Goal: Task Accomplishment & Management: Manage account settings

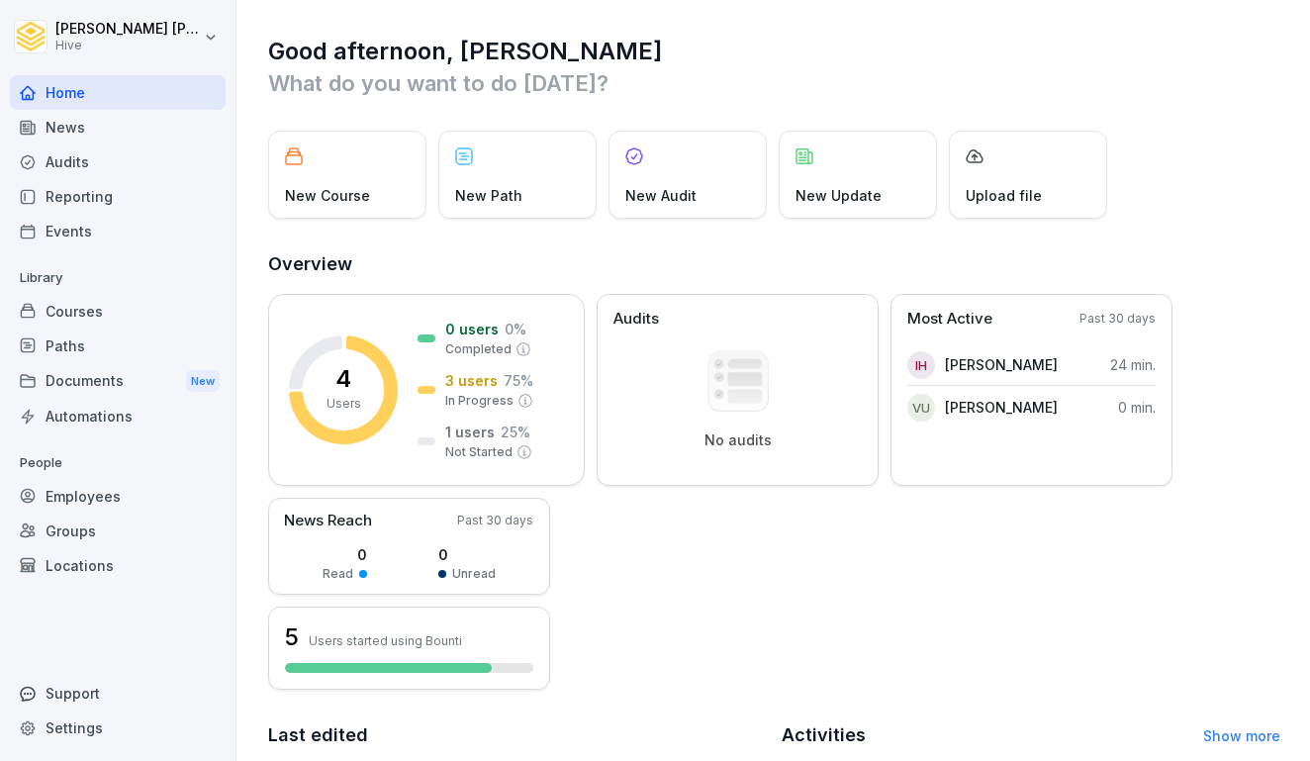
click at [89, 301] on div "Courses" at bounding box center [118, 311] width 216 height 35
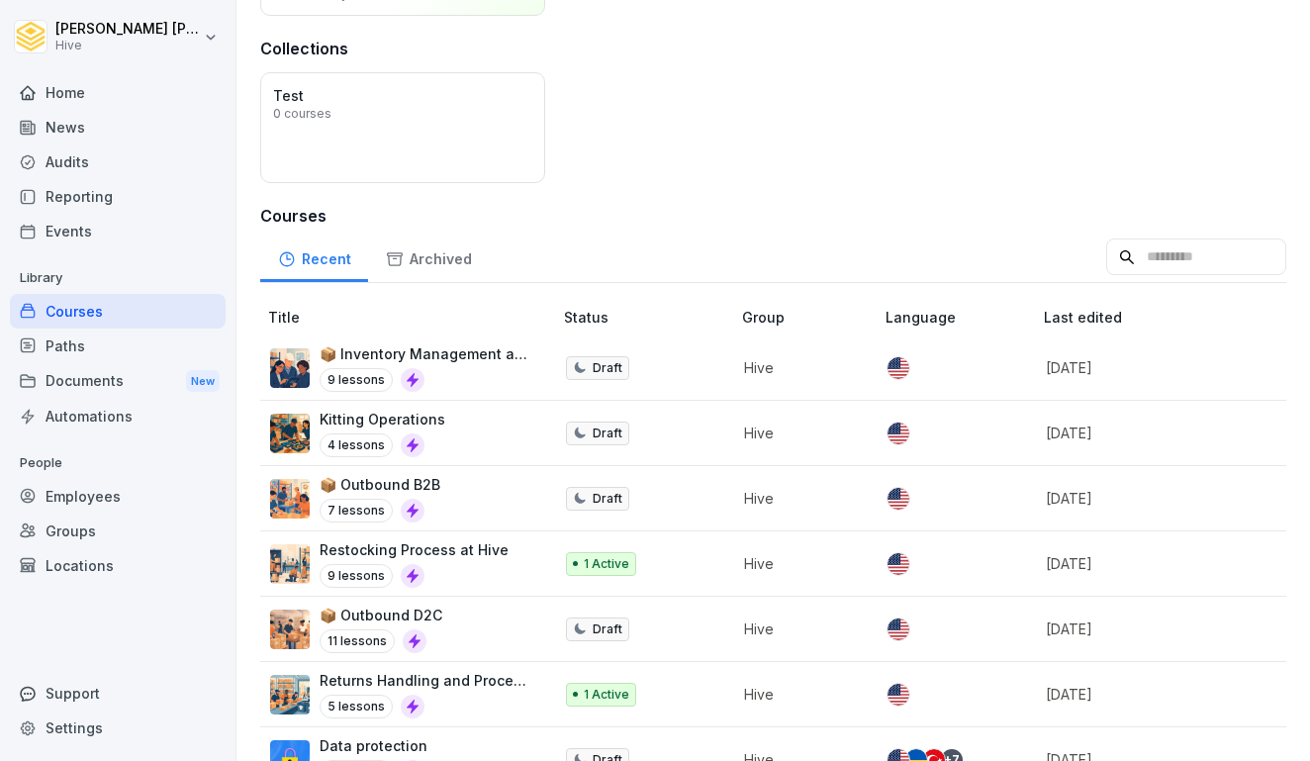
scroll to position [203, 0]
click at [447, 350] on p "📦 Inventory Management and Investigations" at bounding box center [426, 352] width 213 height 21
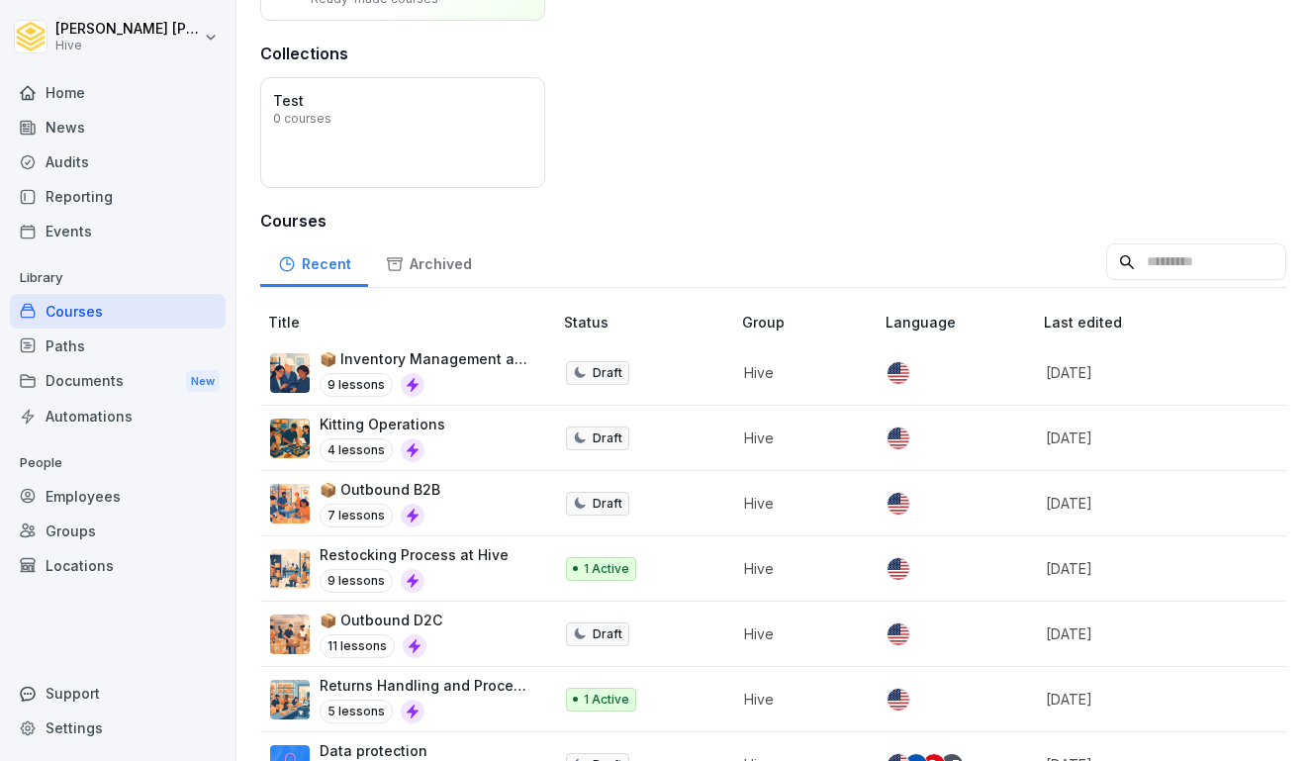
scroll to position [208, 0]
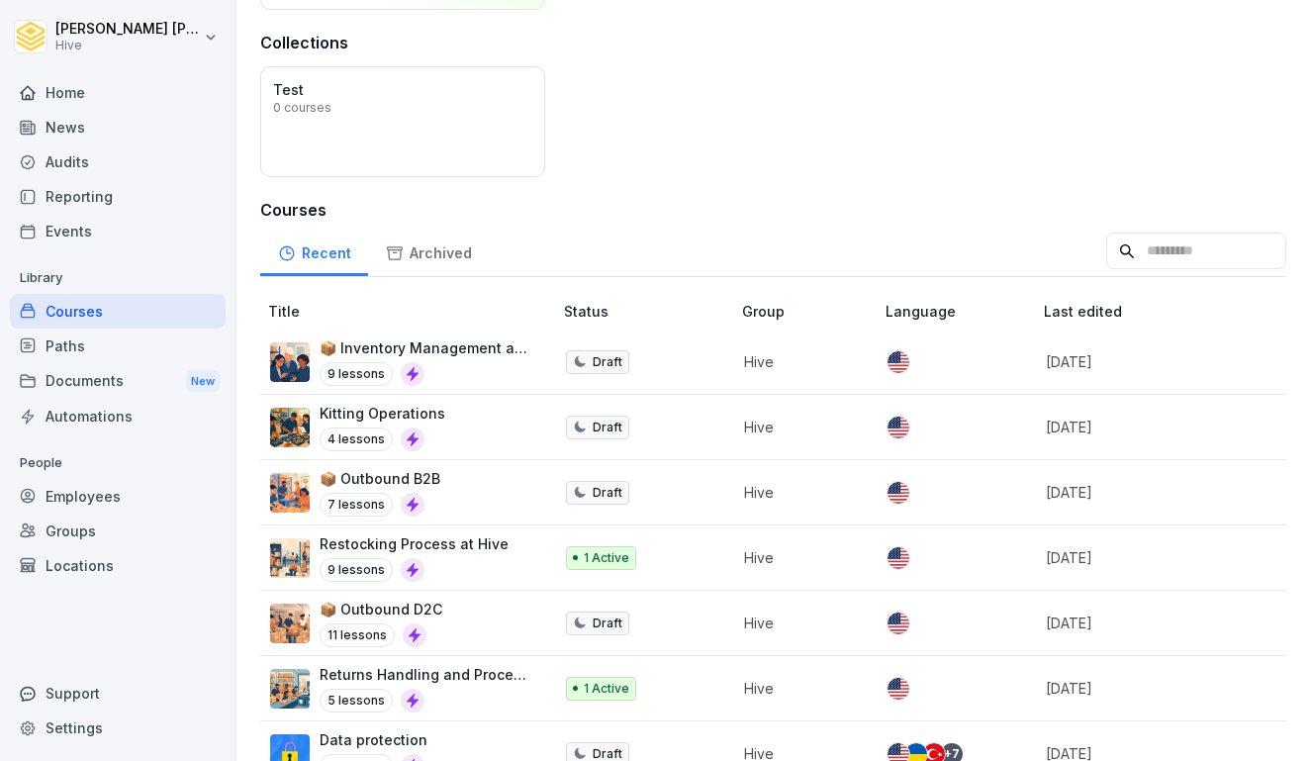
click at [490, 414] on div "Kitting Operations 4 lessons" at bounding box center [401, 427] width 262 height 48
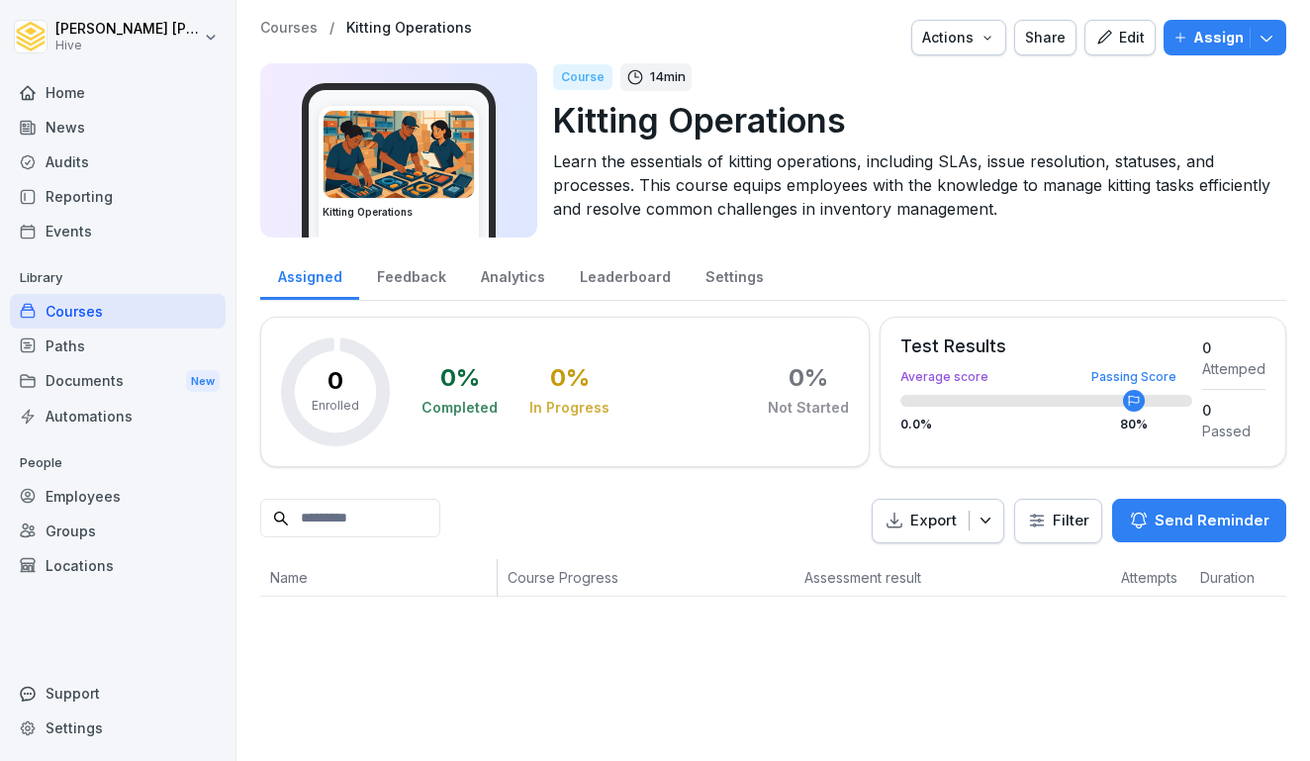
click at [1206, 34] on p "Assign" at bounding box center [1219, 38] width 50 height 22
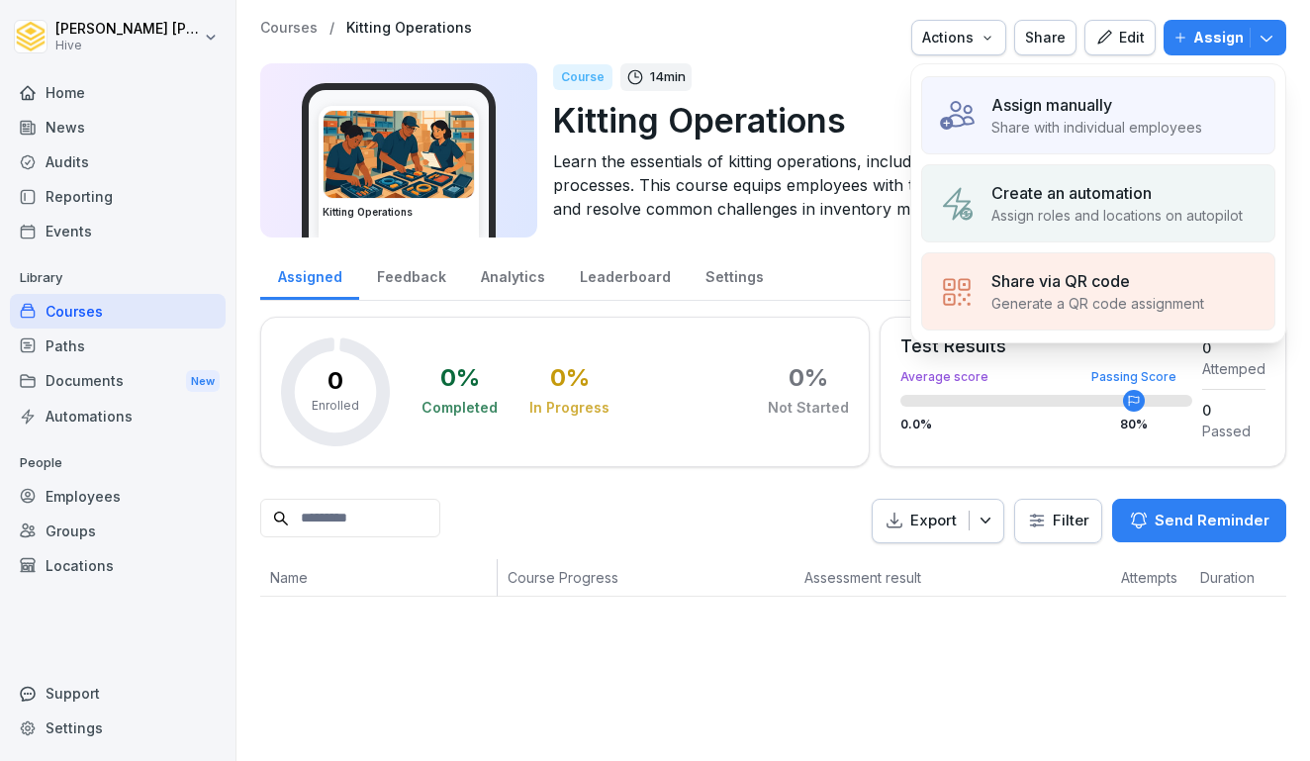
click at [1096, 121] on p "Share with individual employees" at bounding box center [1097, 127] width 211 height 21
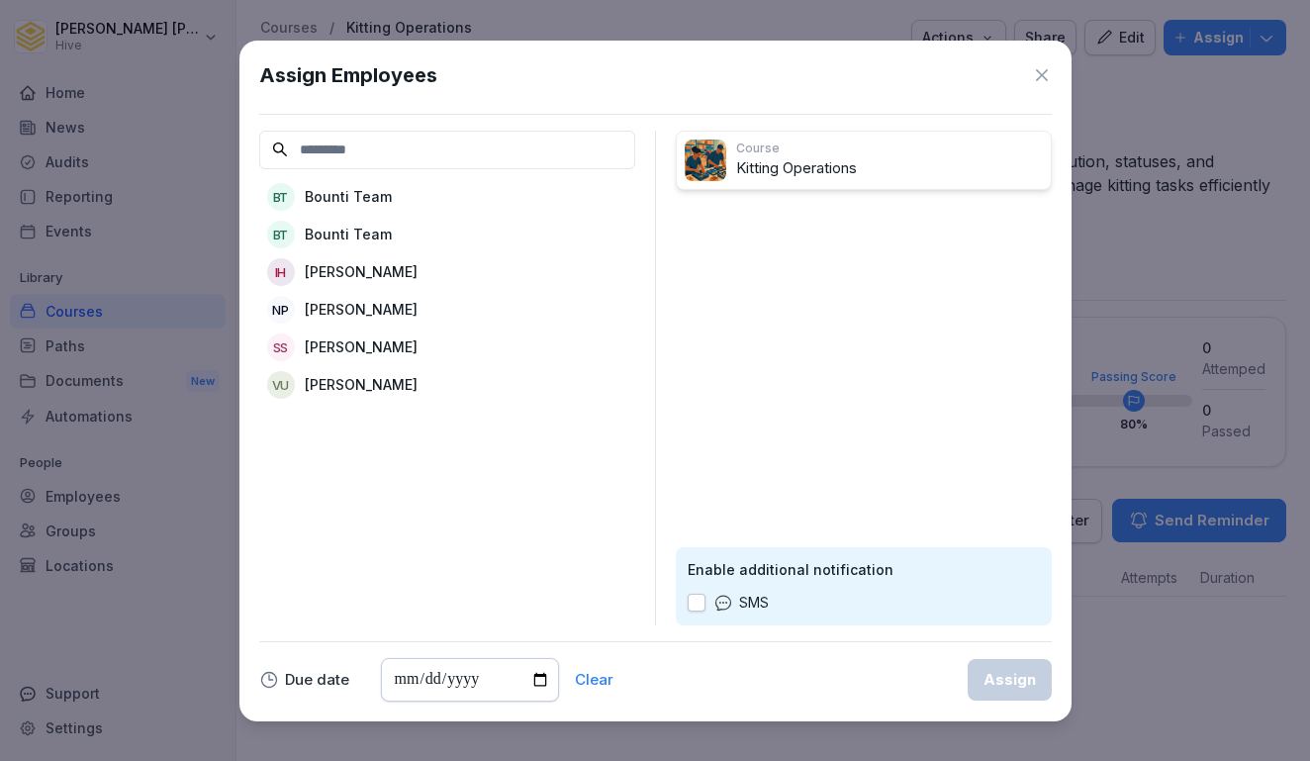
click at [1042, 77] on icon at bounding box center [1042, 75] width 20 height 20
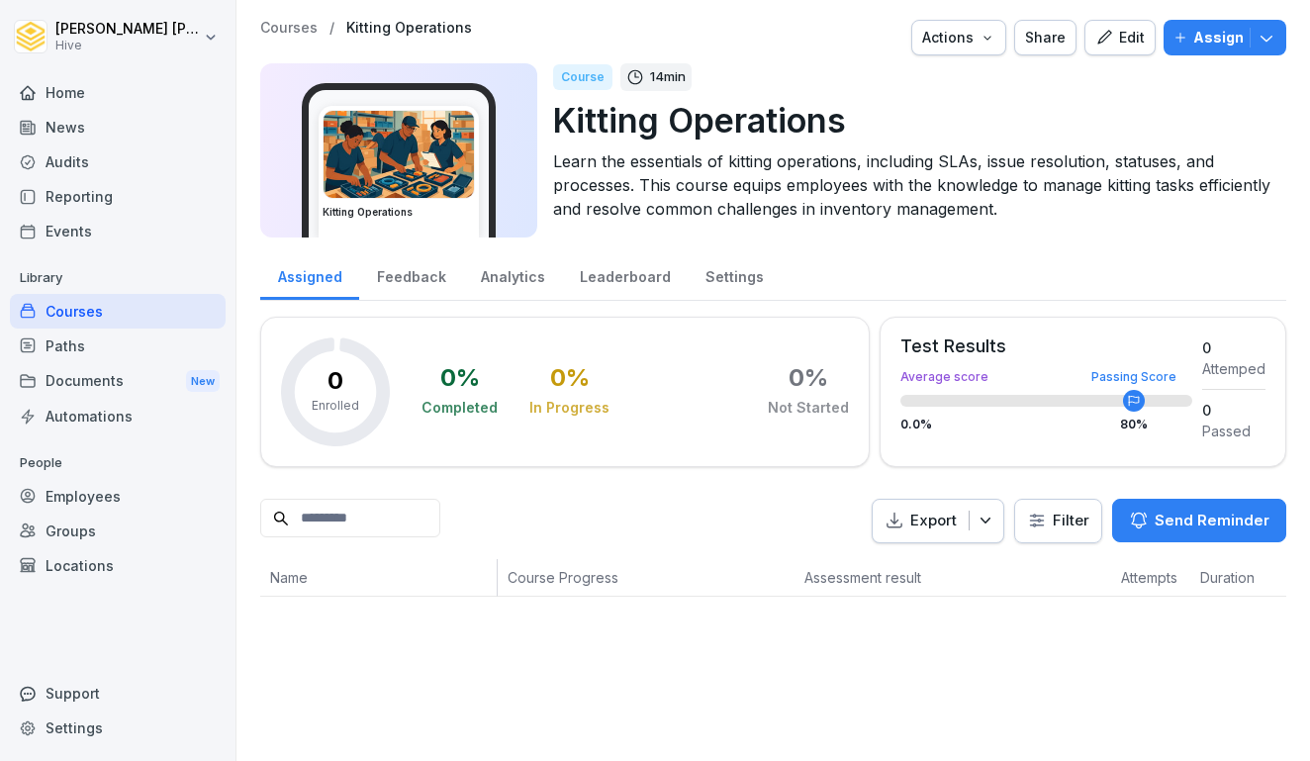
click at [368, 0] on div "Courses / Kitting Operations Actions Share Edit Assign Kitting Operations Cours…" at bounding box center [774, 308] width 1074 height 617
click at [1190, 45] on div "Assign" at bounding box center [1225, 38] width 103 height 22
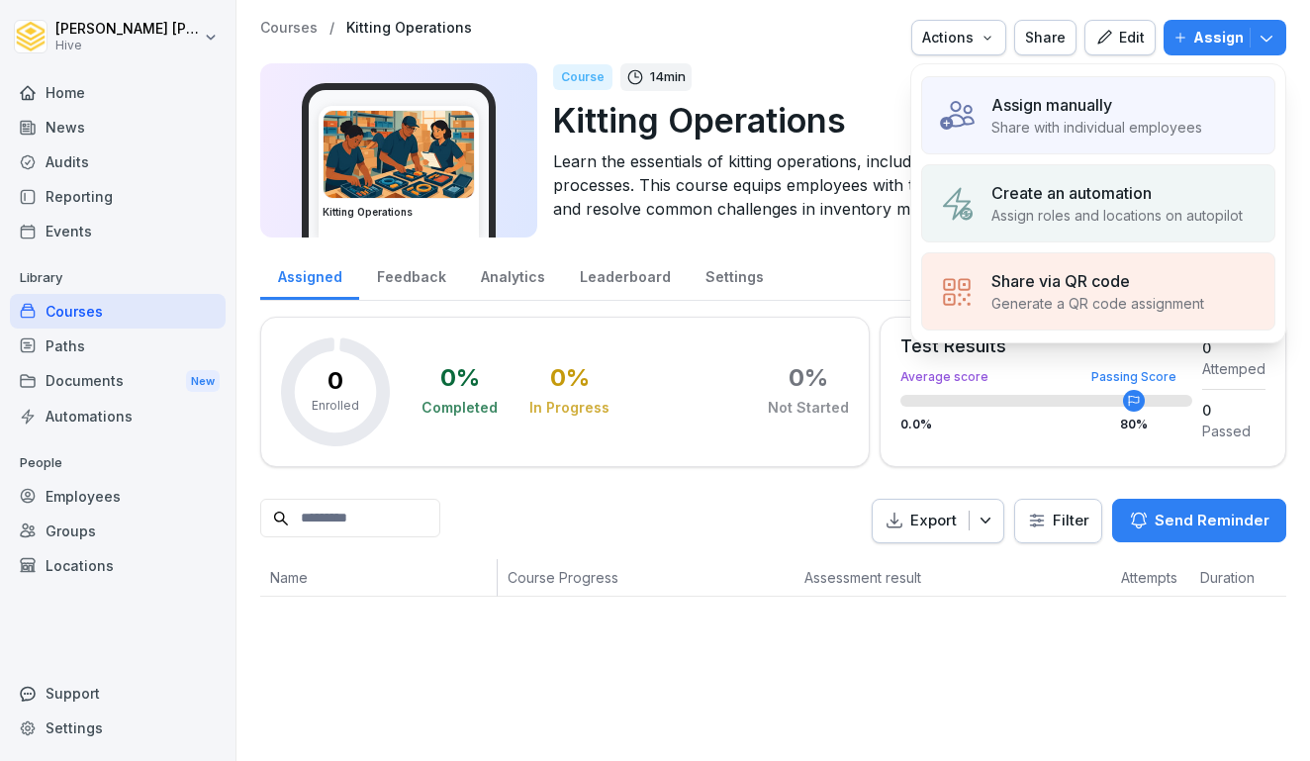
click at [1015, 130] on p "Share with individual employees" at bounding box center [1097, 127] width 211 height 21
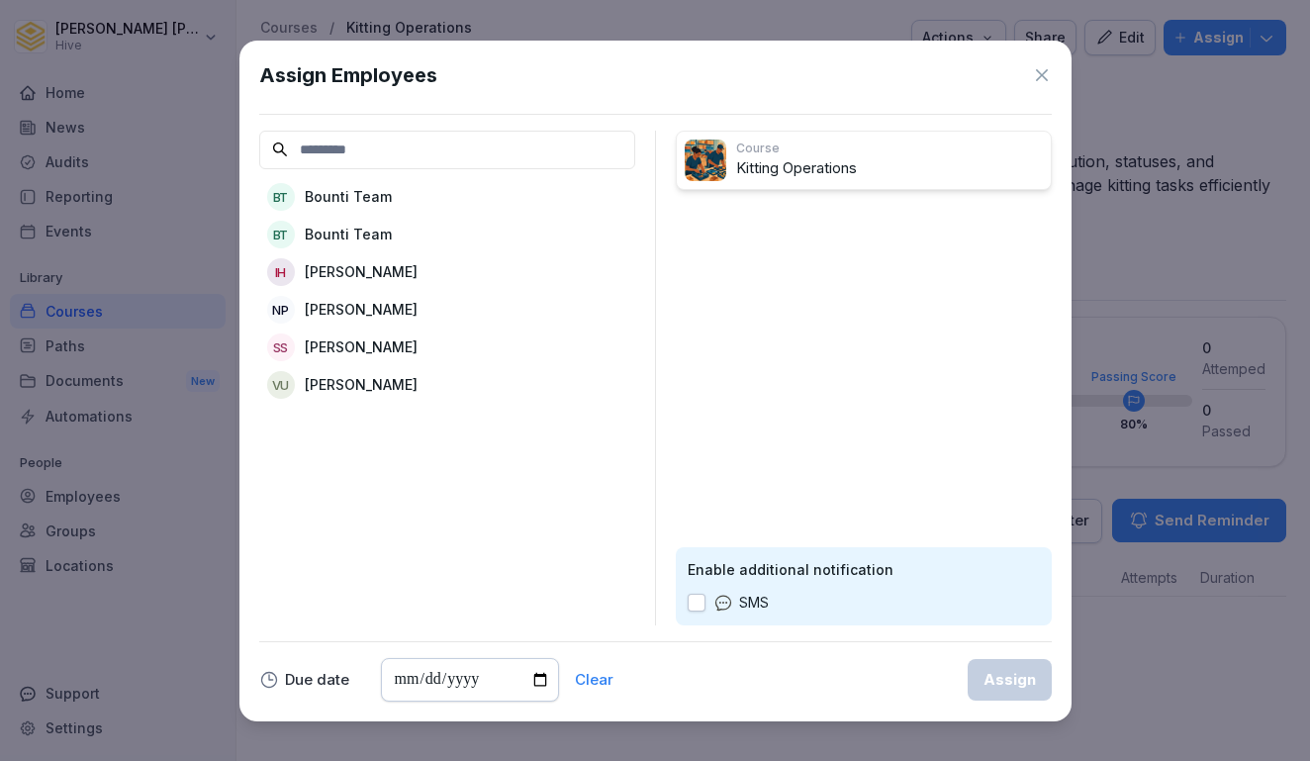
click at [361, 292] on div "NP Natalie Pajak" at bounding box center [447, 310] width 376 height 36
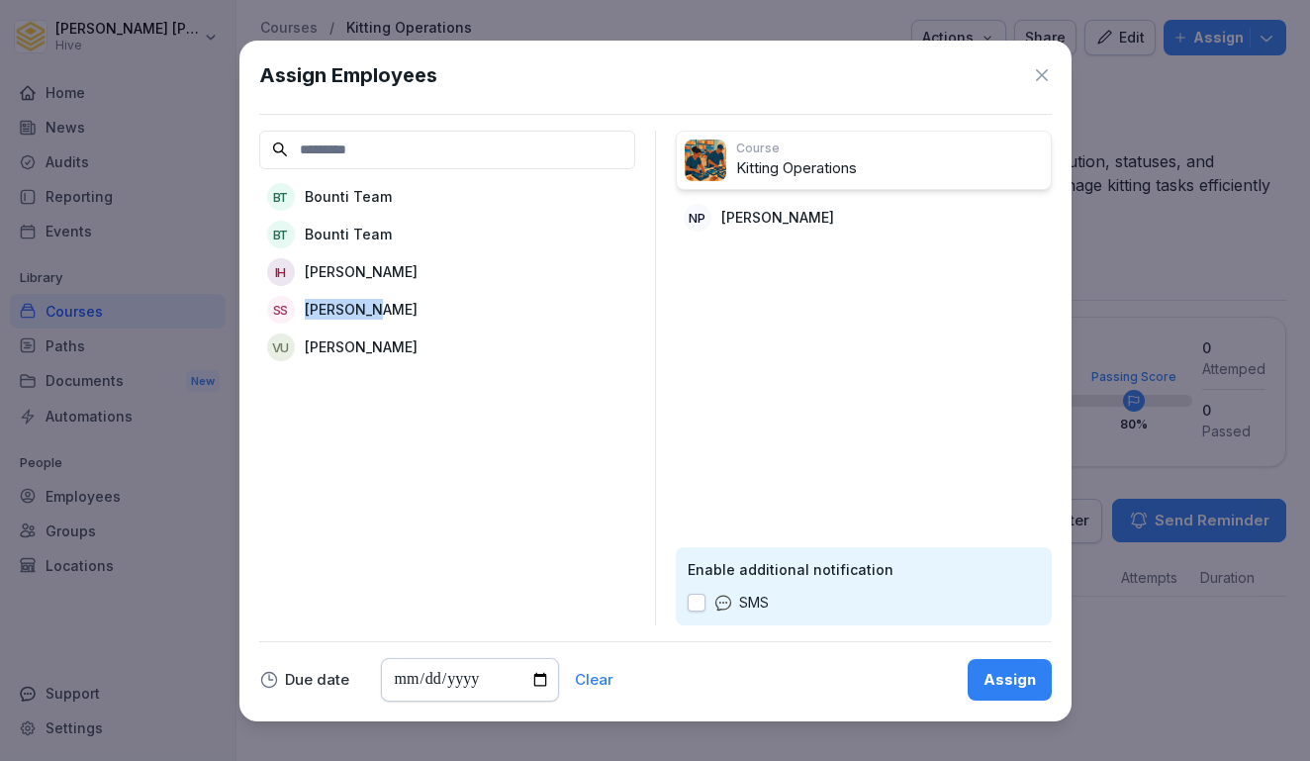
click at [361, 292] on div "SS Siddhanth Shetty" at bounding box center [447, 310] width 376 height 36
click at [1042, 76] on icon at bounding box center [1042, 75] width 20 height 20
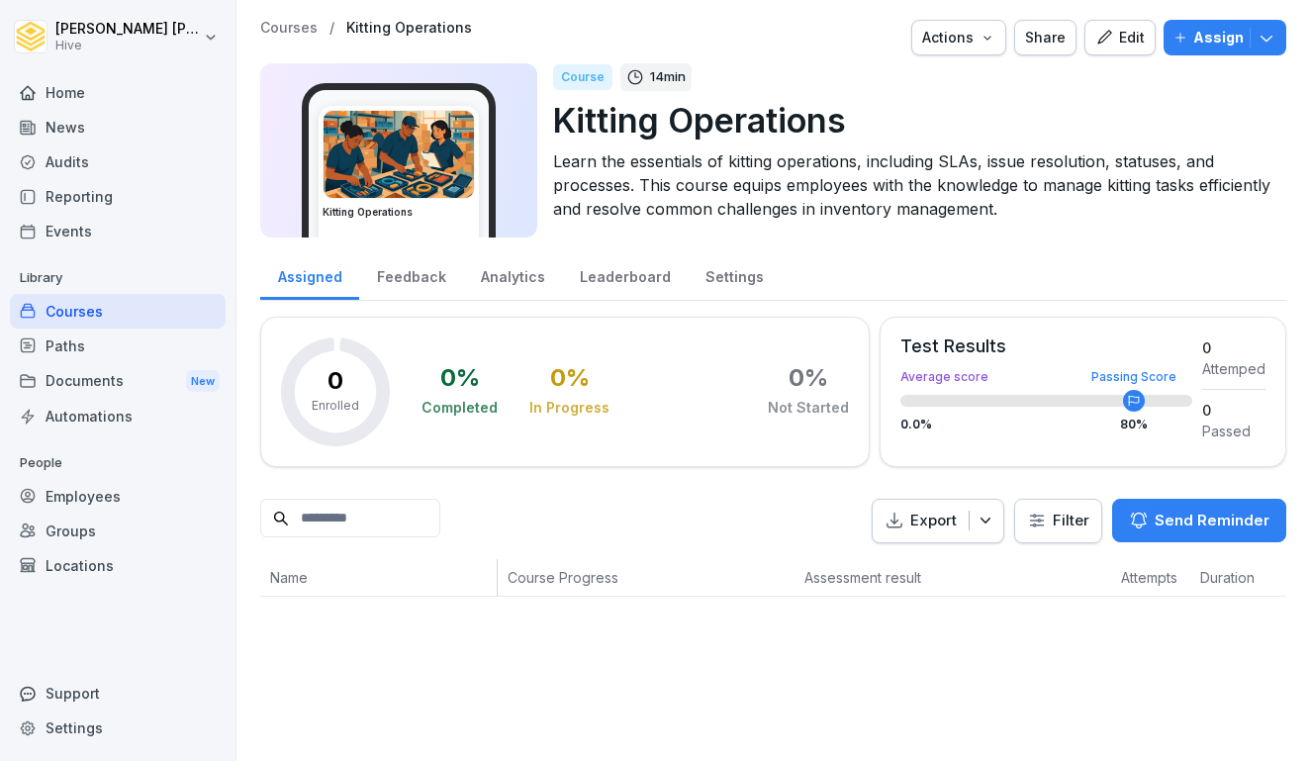
click at [1185, 29] on div "Assign" at bounding box center [1225, 38] width 103 height 22
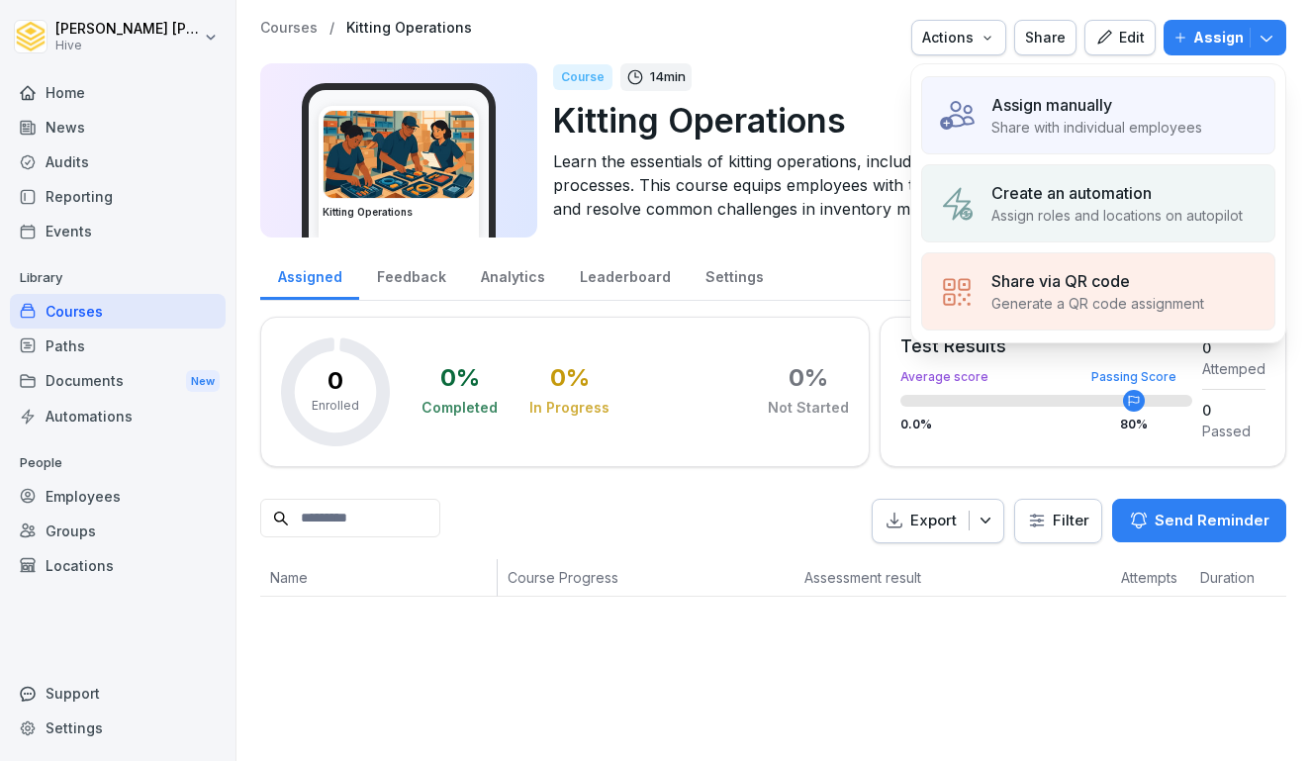
click at [1046, 129] on p "Share with individual employees" at bounding box center [1097, 127] width 211 height 21
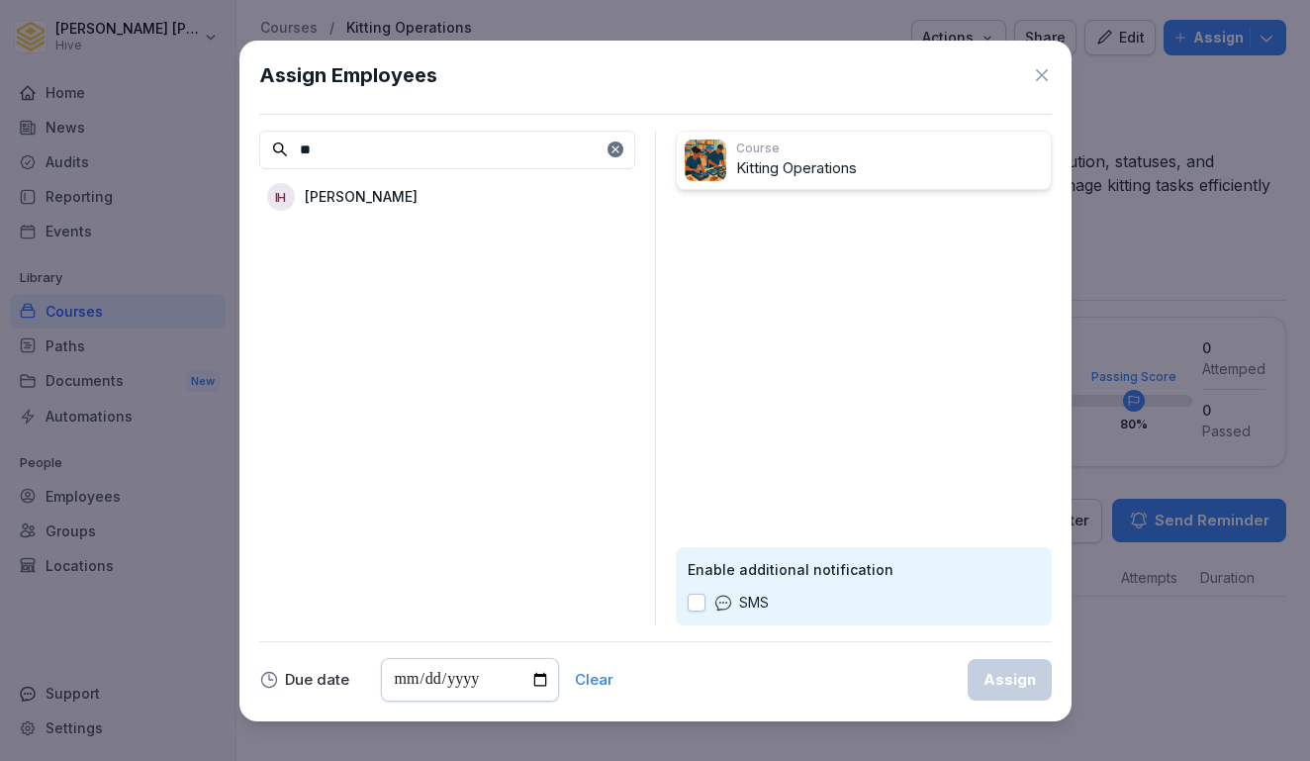
type input "**"
click at [399, 199] on p "[PERSON_NAME]" at bounding box center [361, 196] width 113 height 21
click at [1018, 698] on button "Assign" at bounding box center [1010, 680] width 84 height 42
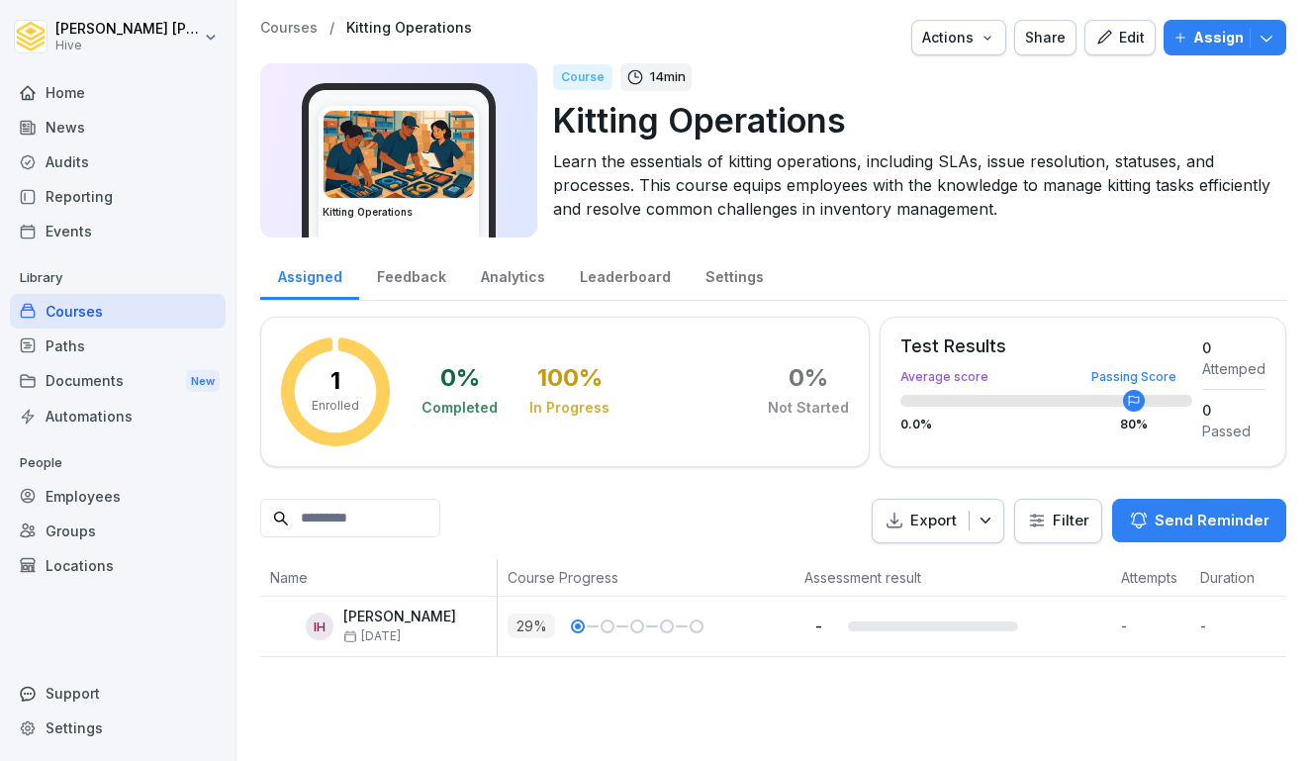
click at [144, 313] on div "Courses" at bounding box center [118, 311] width 216 height 35
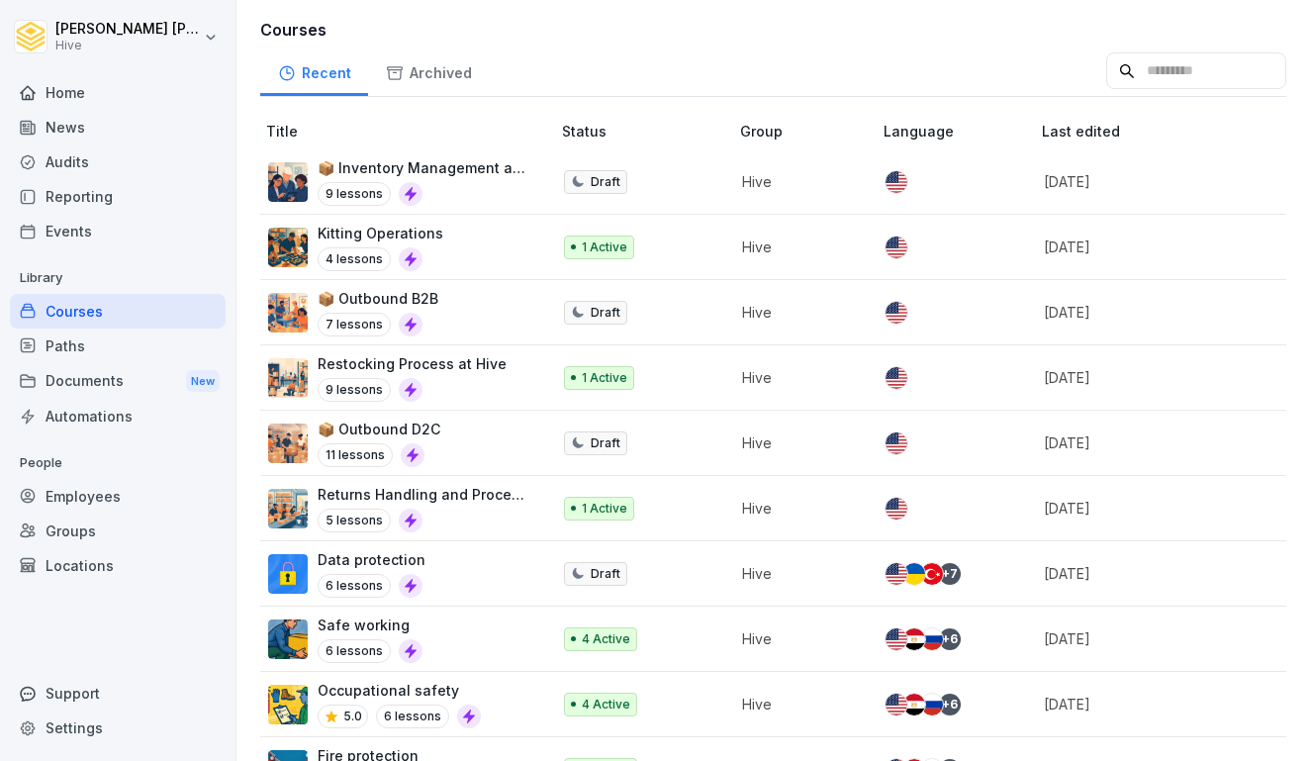
scroll to position [386, 0]
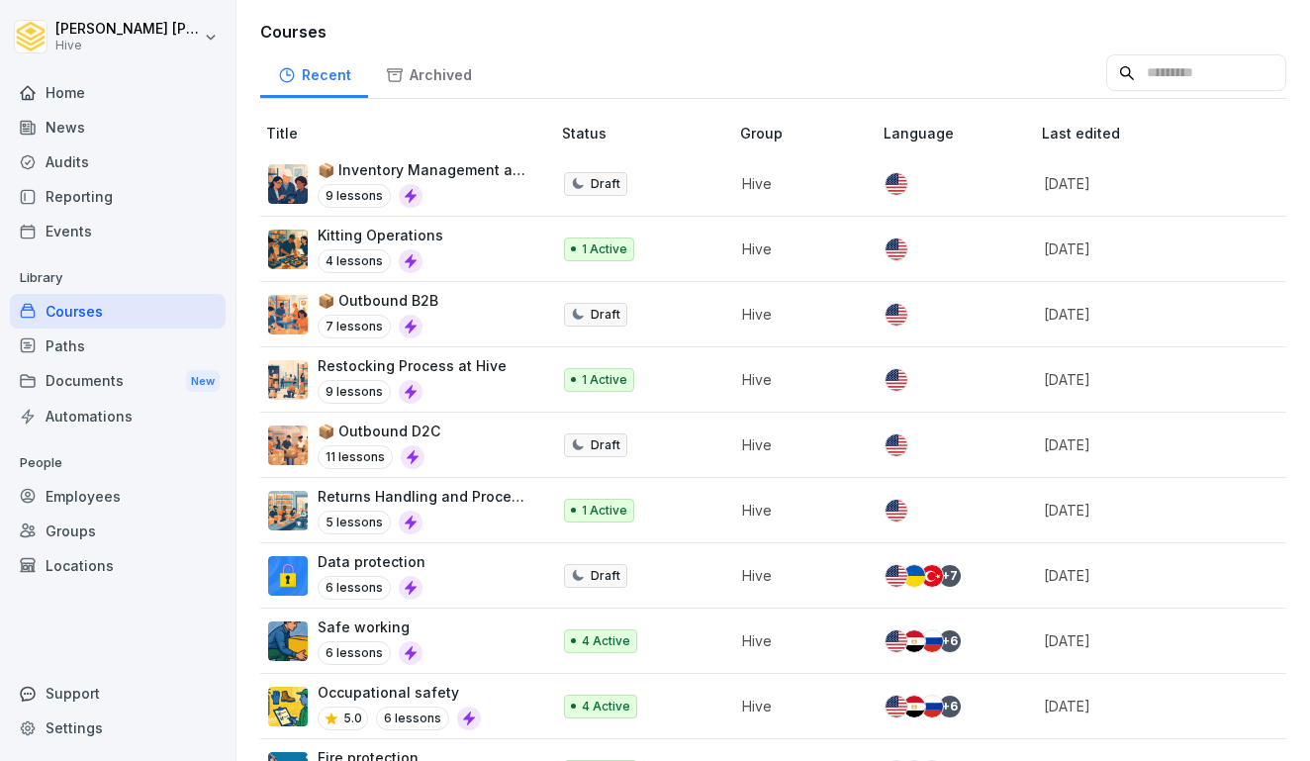
click at [460, 636] on div "Safe working 6 lessons" at bounding box center [399, 641] width 262 height 48
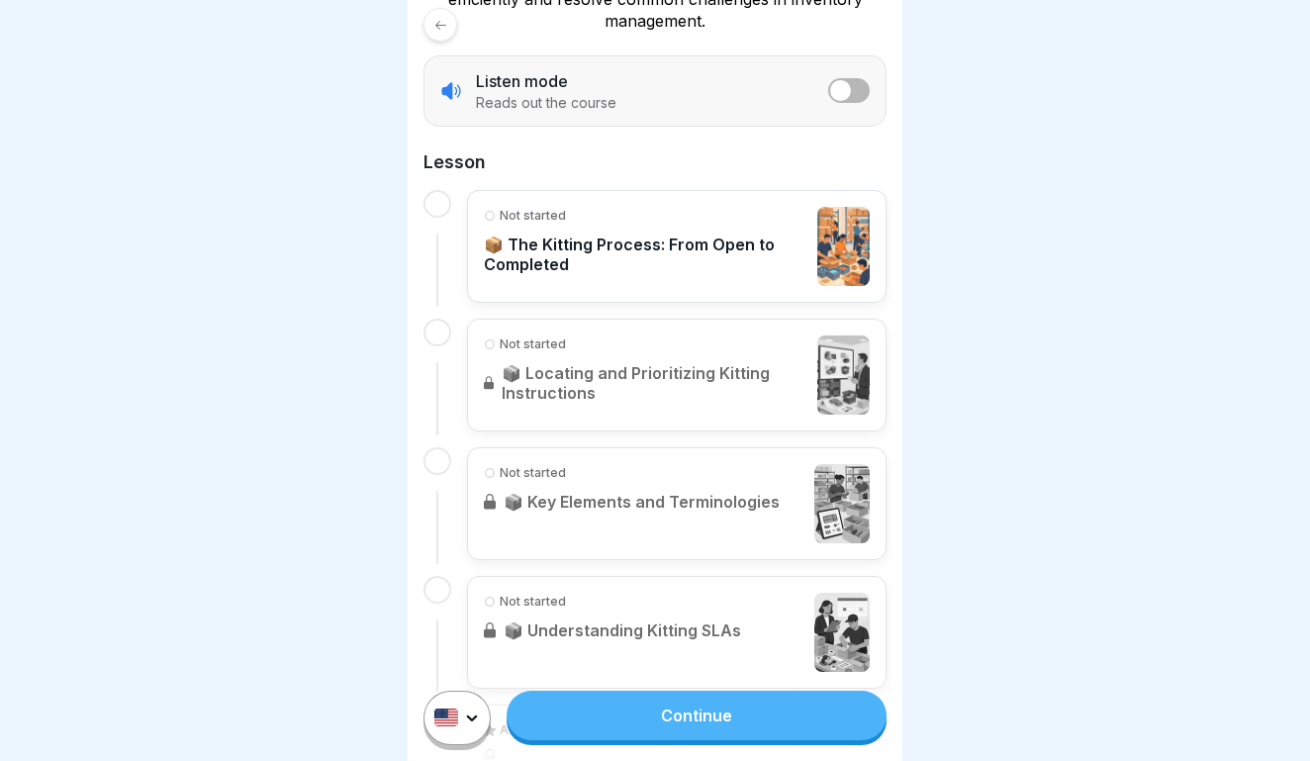
scroll to position [442, 0]
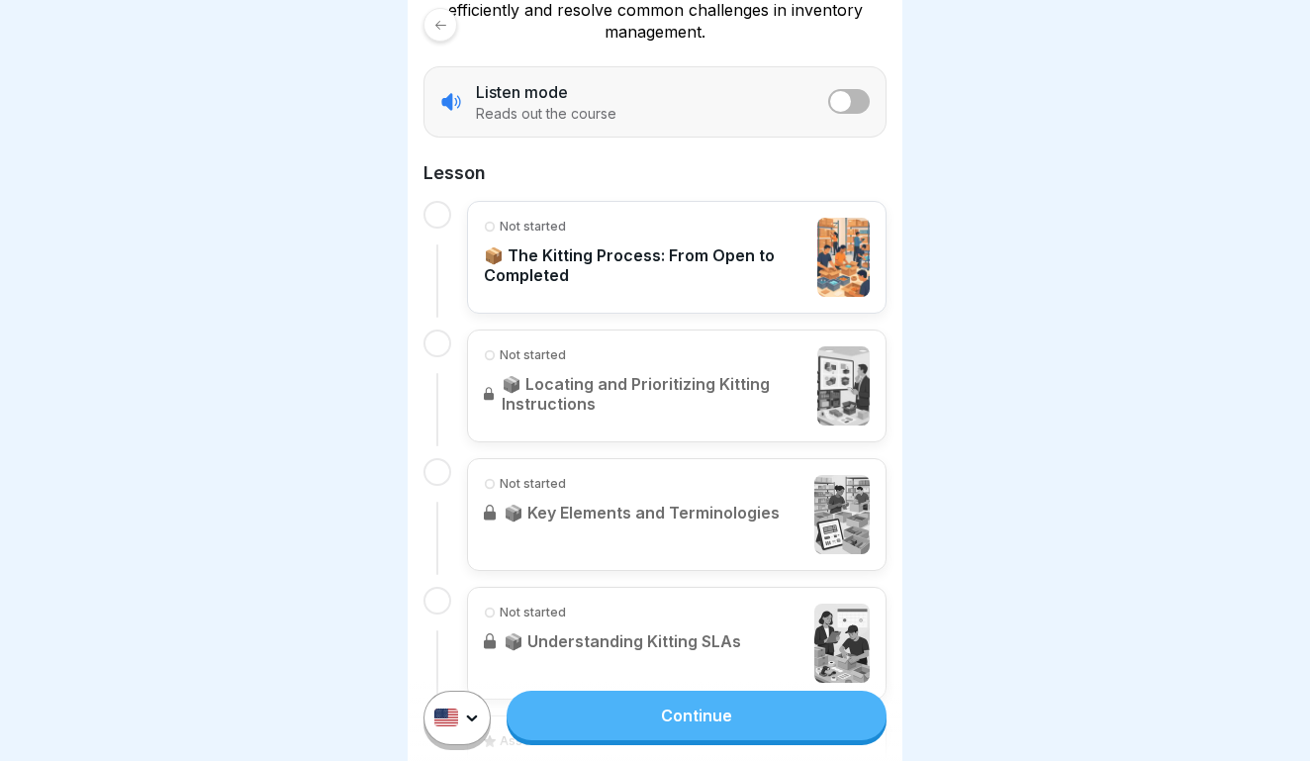
click at [694, 719] on link "Continue" at bounding box center [697, 715] width 380 height 49
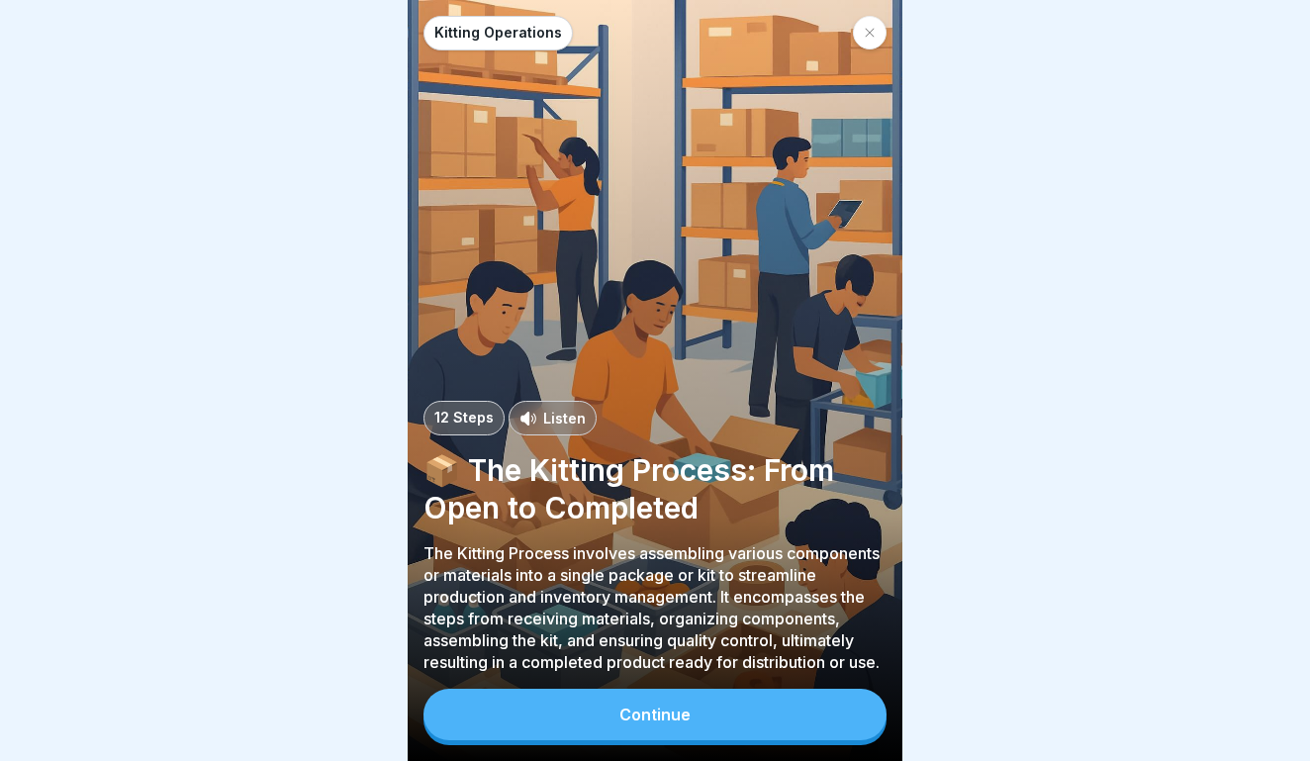
click at [694, 719] on button "Continue" at bounding box center [655, 714] width 463 height 51
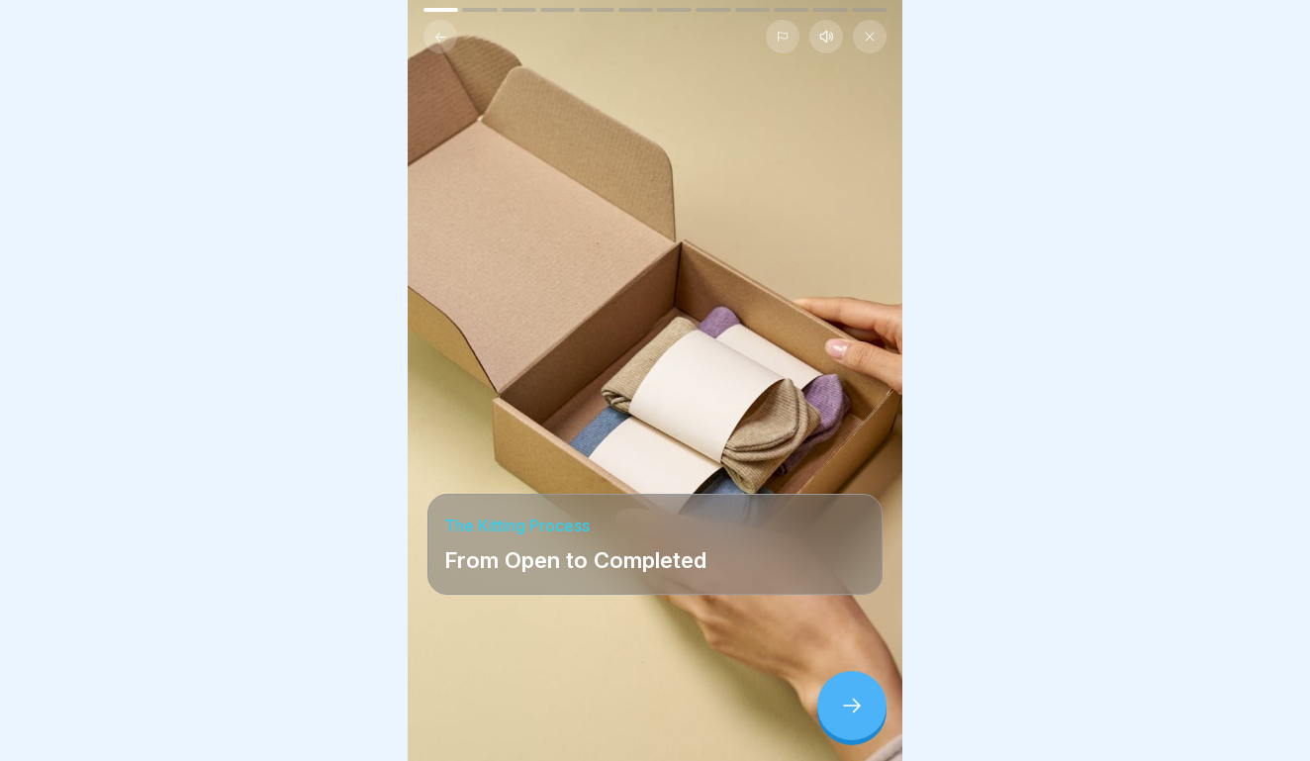
click at [851, 709] on icon at bounding box center [852, 706] width 24 height 24
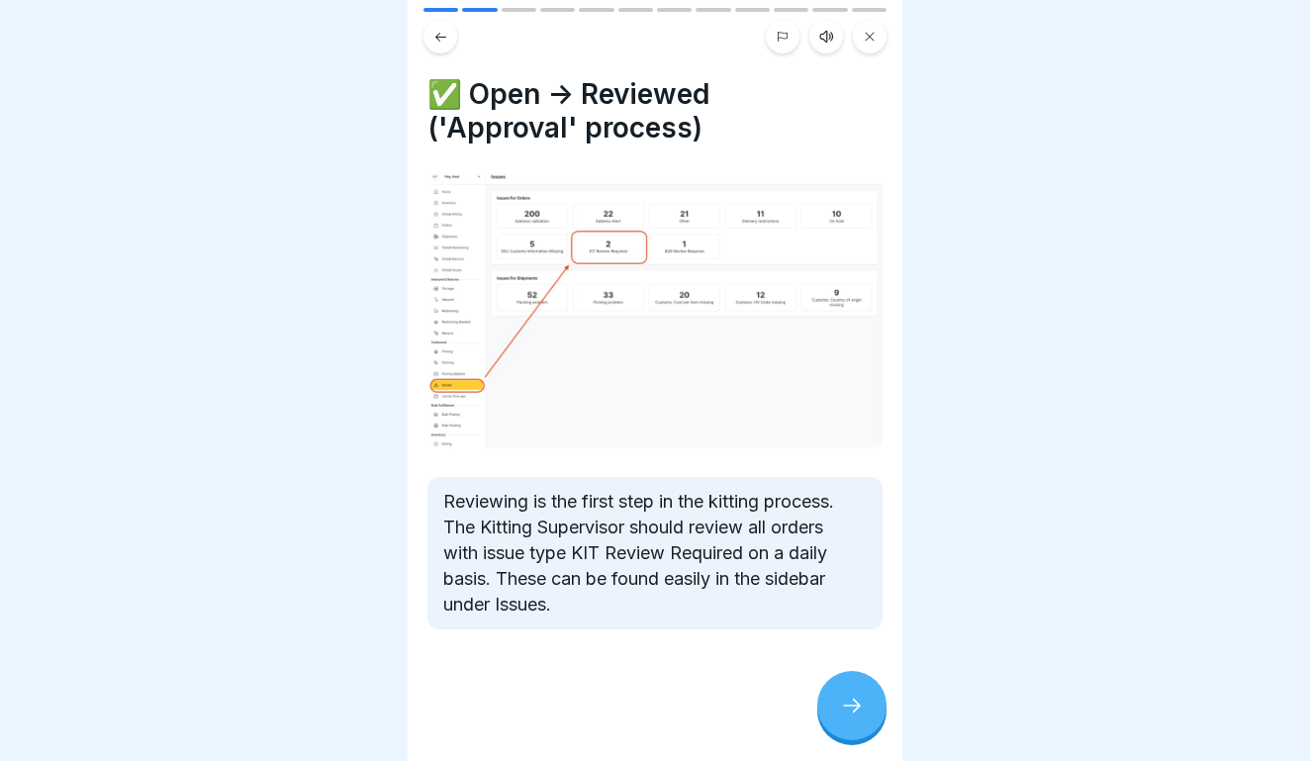
click at [855, 695] on div at bounding box center [851, 705] width 69 height 69
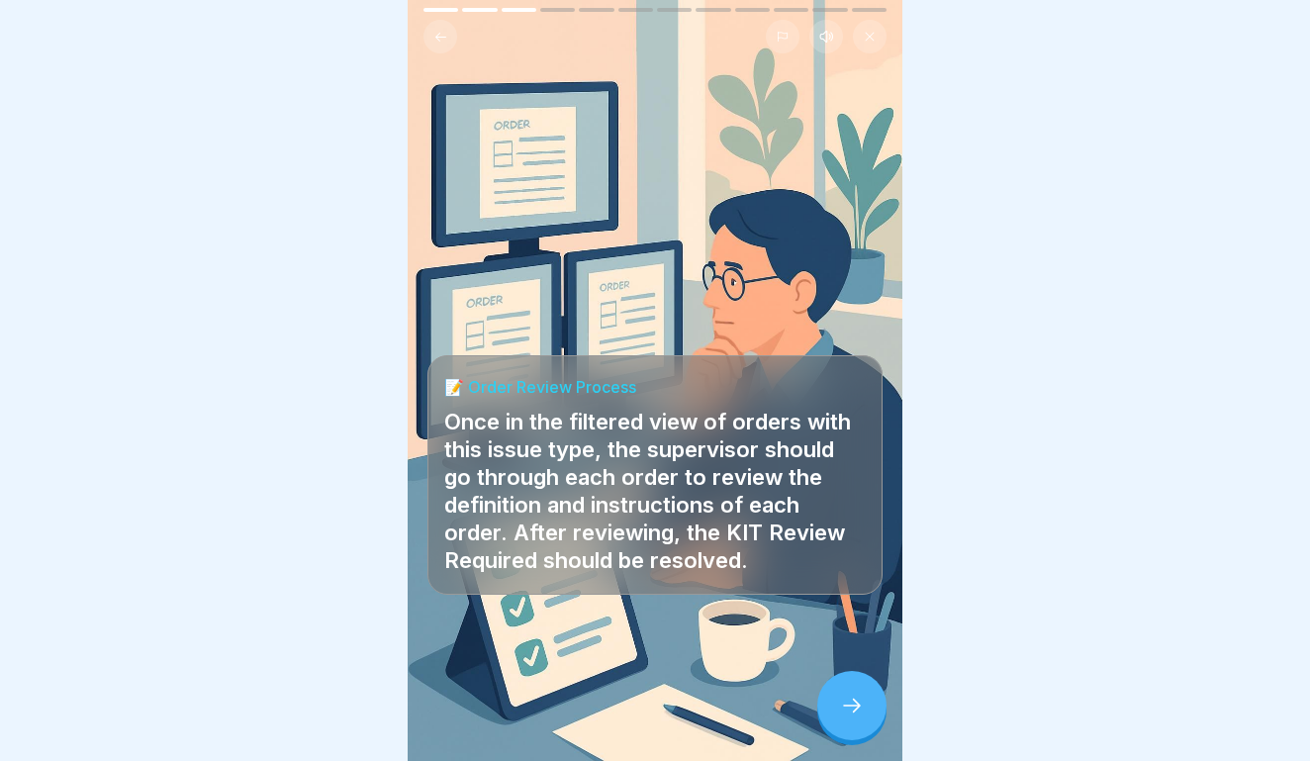
click at [855, 695] on div at bounding box center [851, 705] width 69 height 69
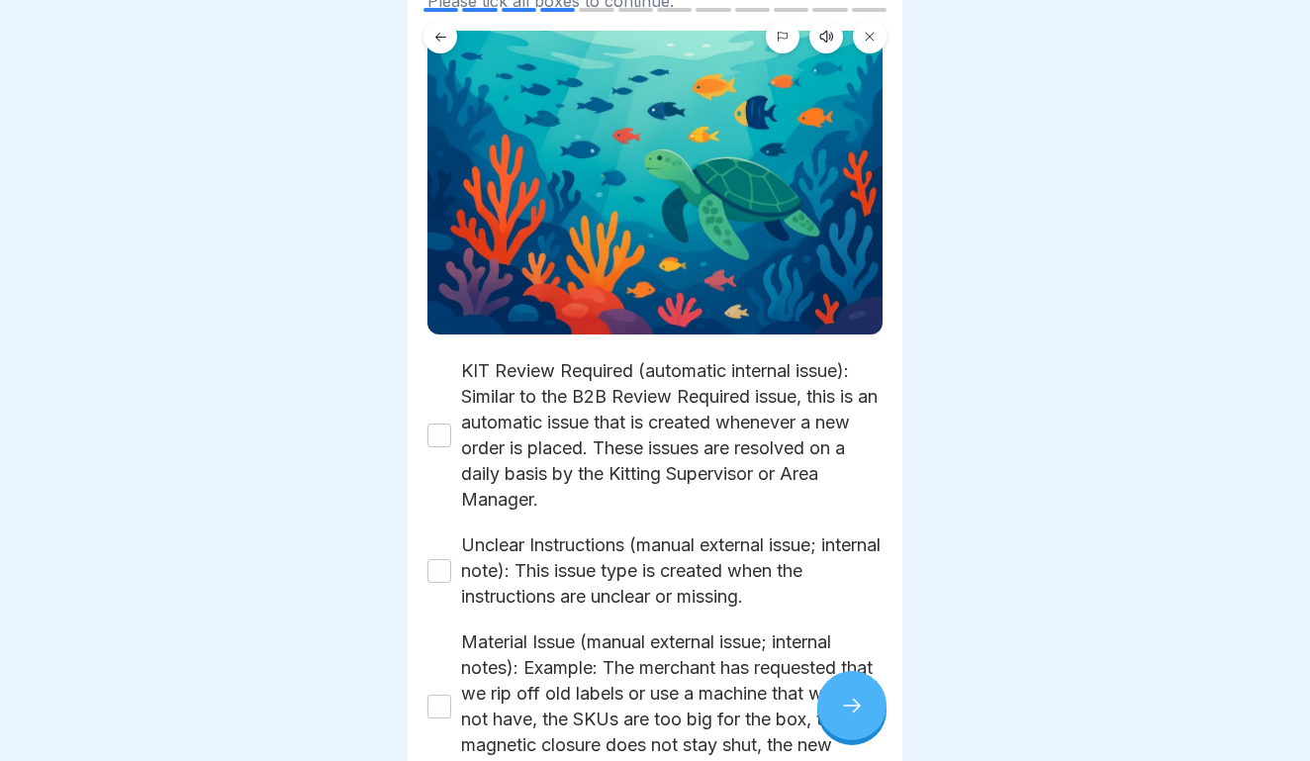
scroll to position [182, 0]
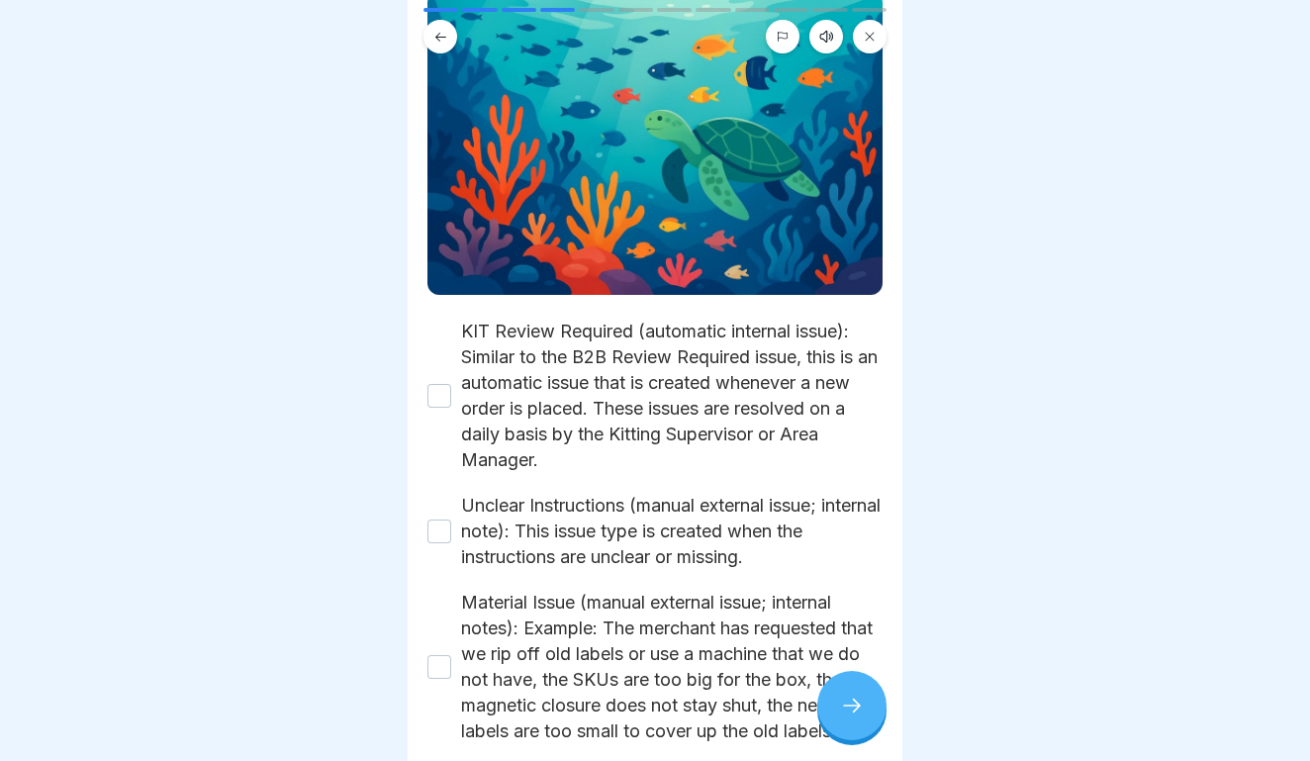
click at [453, 400] on div "KIT Review Required (automatic internal issue): Similar to the B2B Review Requi…" at bounding box center [655, 396] width 455 height 154
click at [437, 403] on button "KIT Review Required (automatic internal issue): Similar to the B2B Review Requi…" at bounding box center [440, 396] width 24 height 24
click at [445, 514] on div "Unclear Instructions (manual external issue; internal note): This issue type is…" at bounding box center [655, 531] width 455 height 77
click at [444, 529] on button "Unclear Instructions (manual external issue; internal note): This issue type is…" at bounding box center [440, 532] width 24 height 24
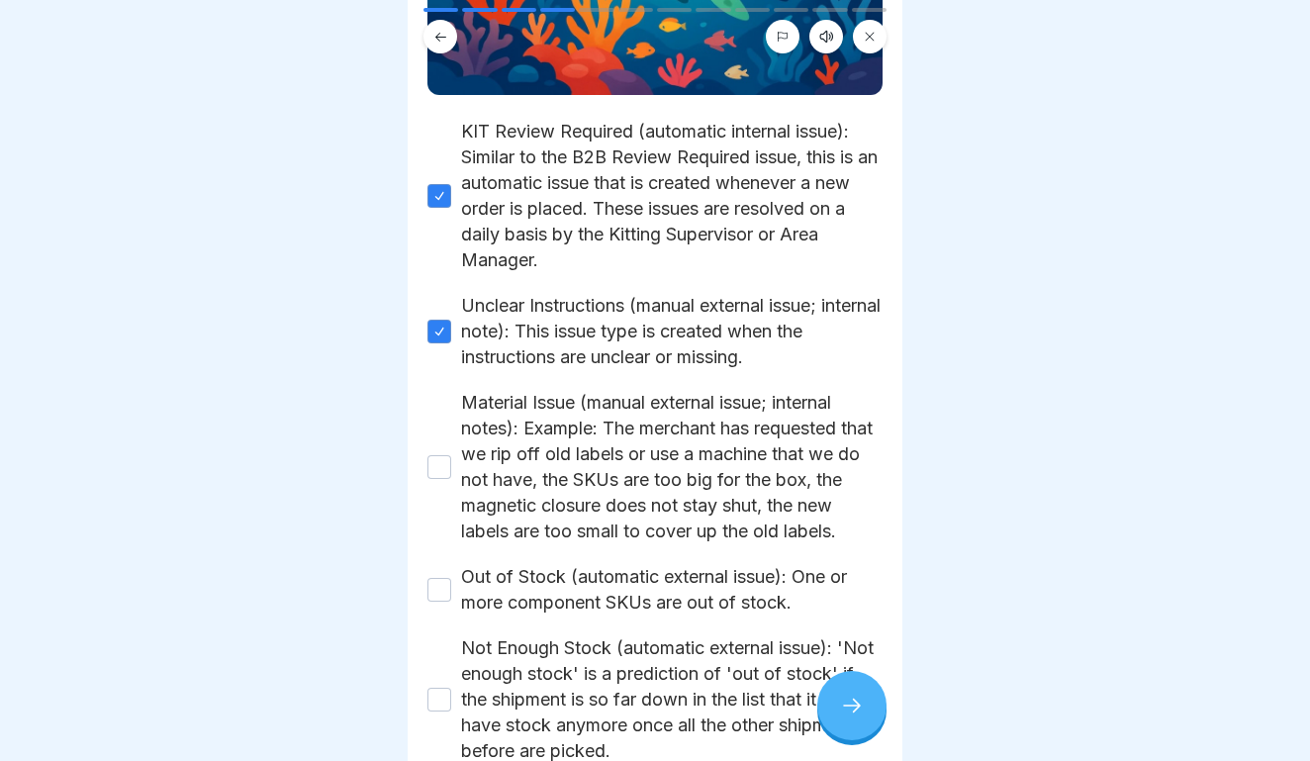
scroll to position [389, 0]
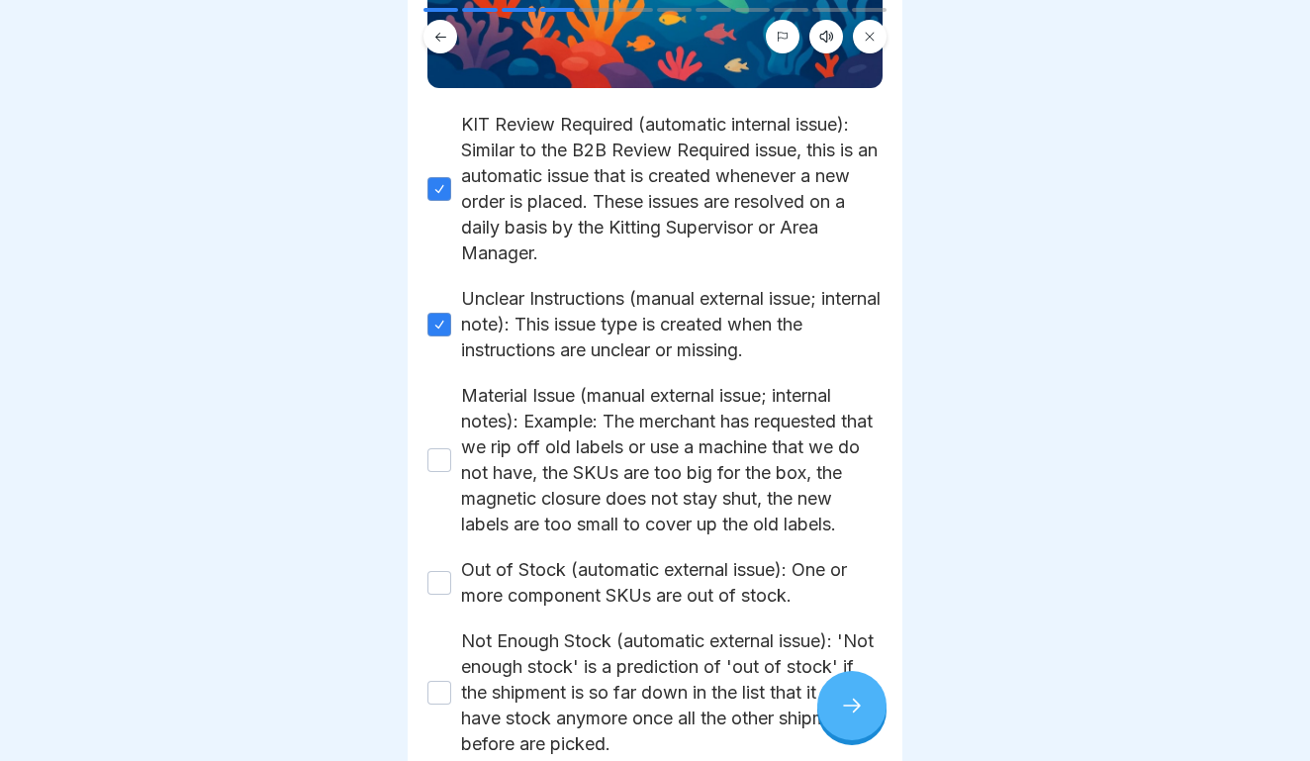
click at [432, 453] on button "Material Issue (manual external issue; internal notes): Example: The merchant h…" at bounding box center [440, 460] width 24 height 24
click at [443, 590] on button "Out of Stock (automatic external issue): One or more component SKUs are out of …" at bounding box center [440, 583] width 24 height 24
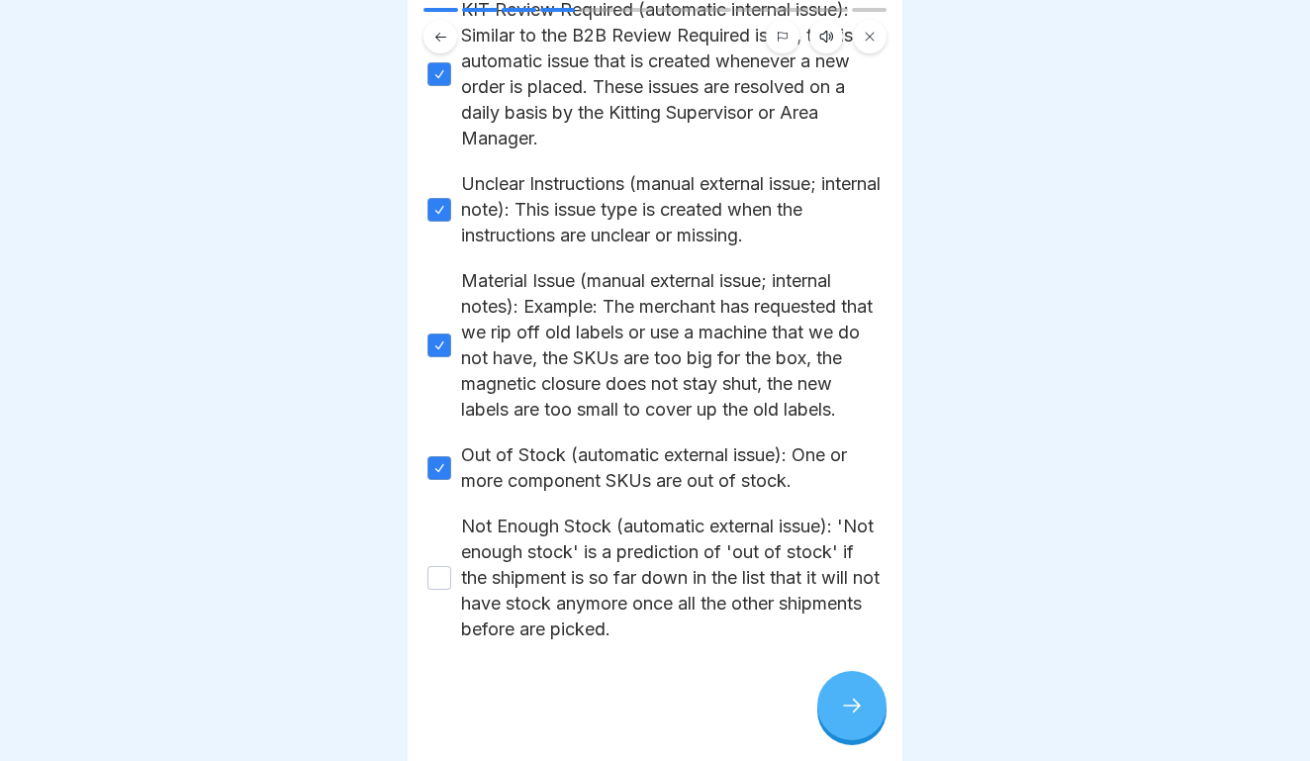
scroll to position [503, 0]
click at [434, 569] on button "Not Enough Stock (automatic external issue): 'Not enough stock' is a prediction…" at bounding box center [440, 579] width 24 height 24
click at [840, 702] on icon at bounding box center [852, 706] width 24 height 24
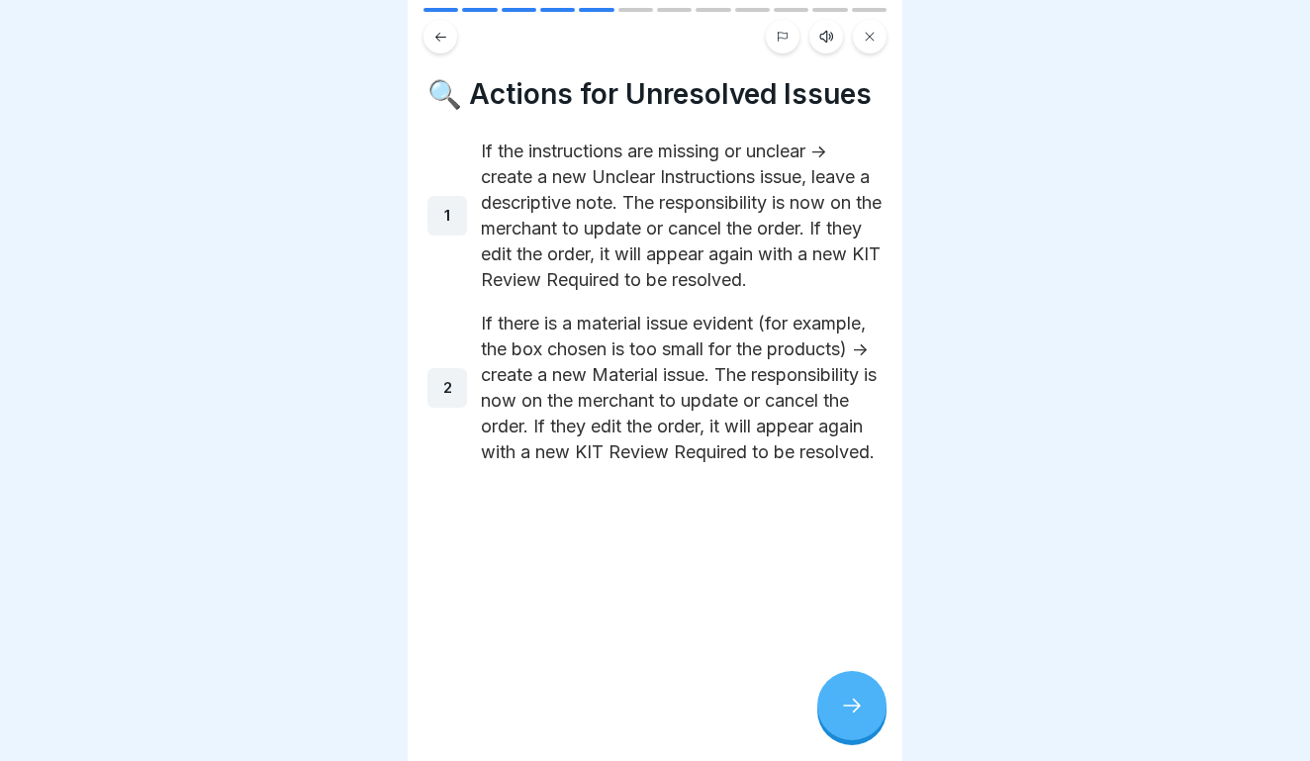
click at [840, 702] on icon at bounding box center [852, 706] width 24 height 24
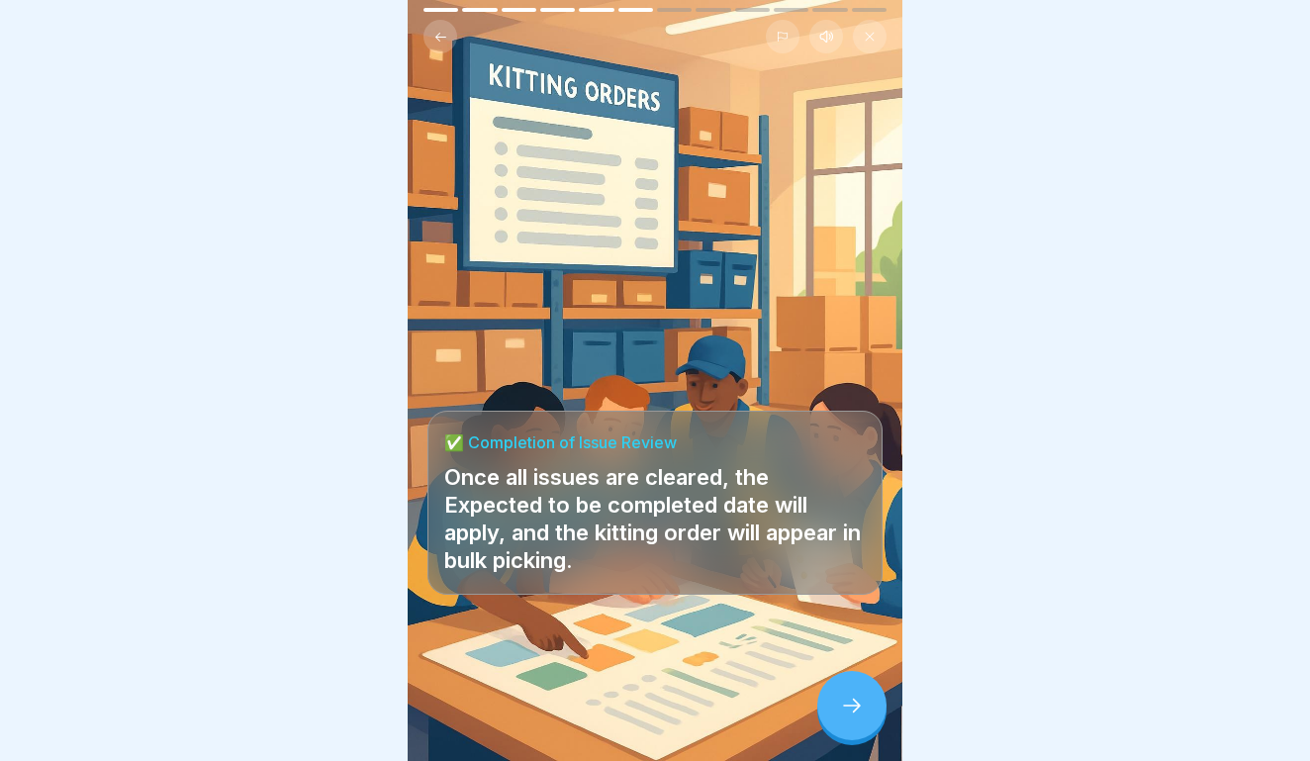
click at [840, 702] on icon at bounding box center [852, 706] width 24 height 24
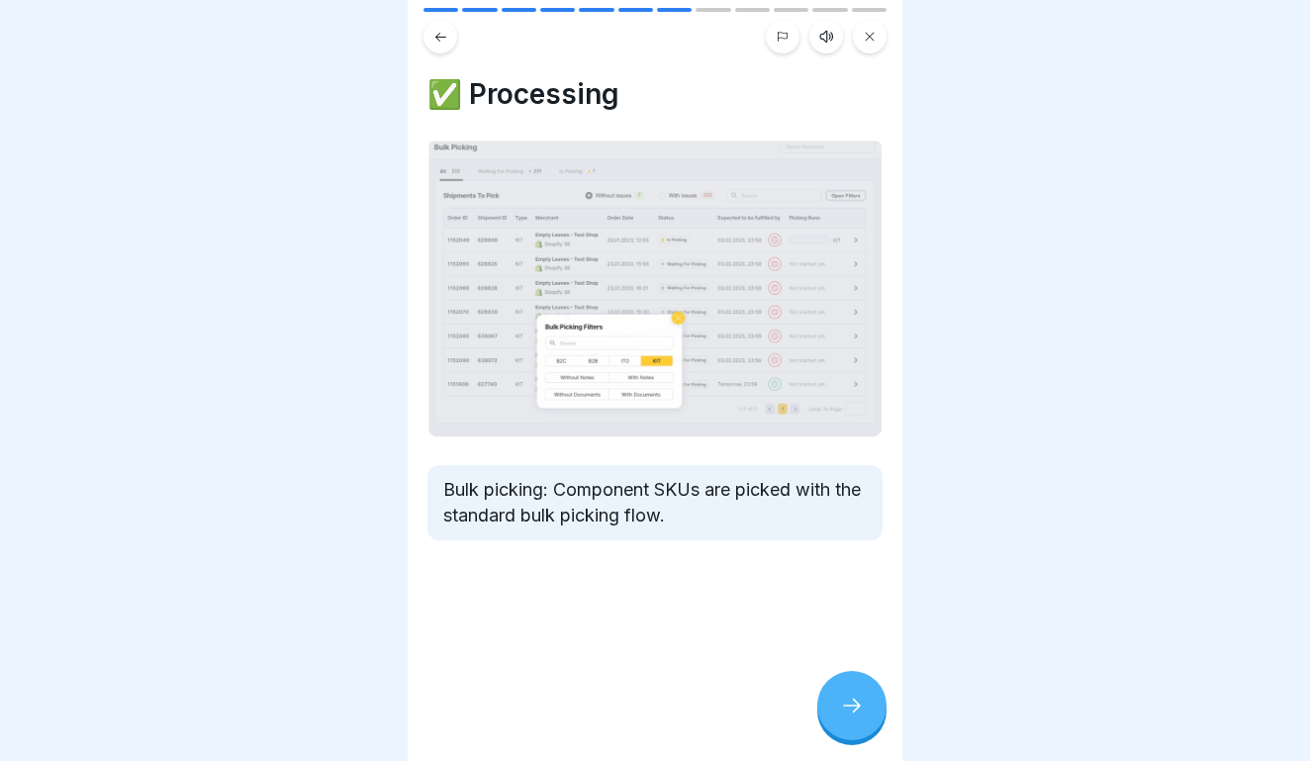
click at [840, 702] on icon at bounding box center [852, 706] width 24 height 24
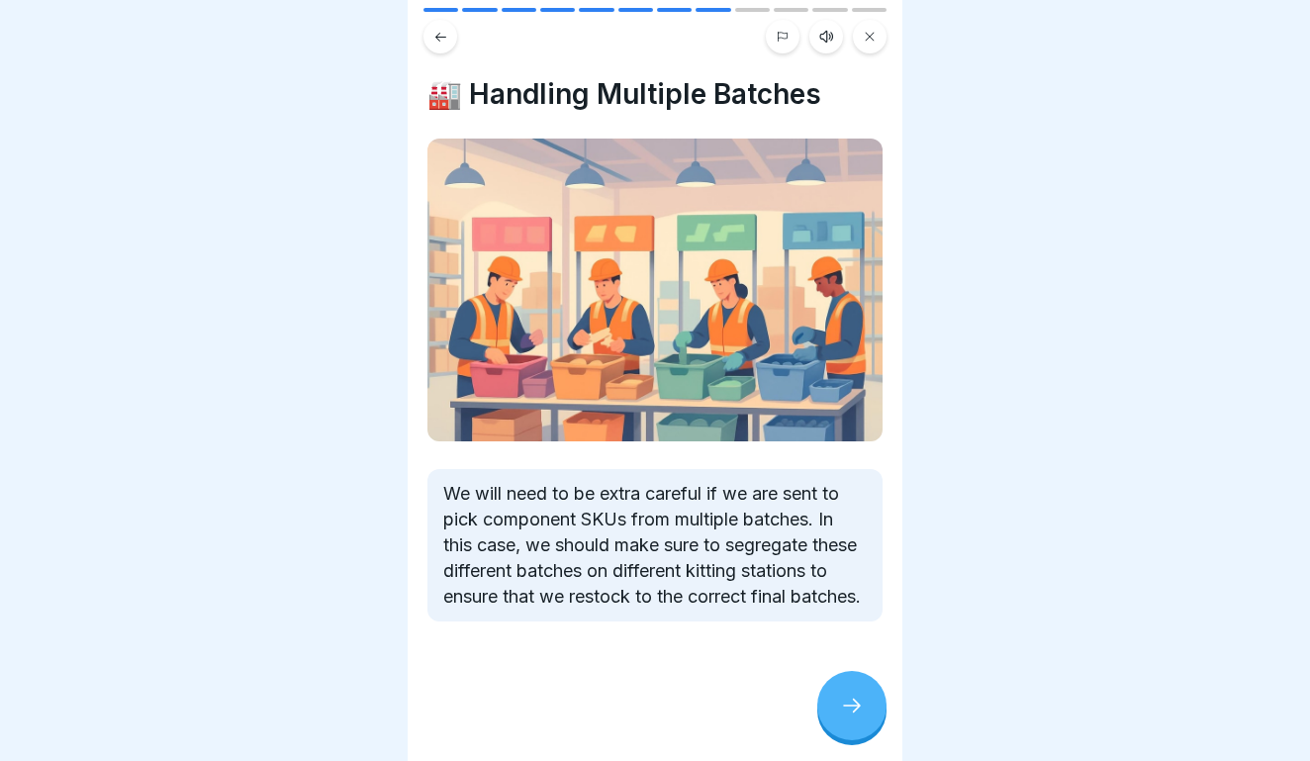
click at [840, 702] on icon at bounding box center [852, 706] width 24 height 24
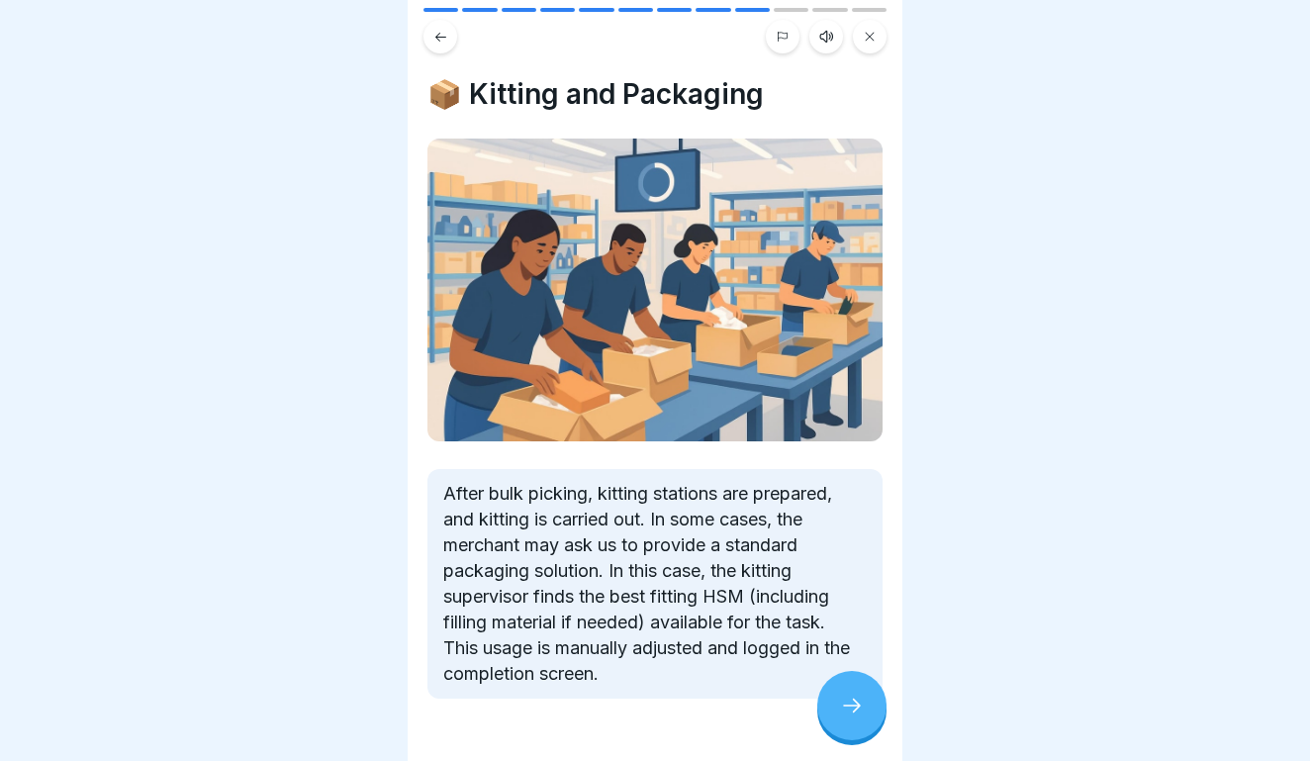
click at [840, 702] on icon at bounding box center [852, 706] width 24 height 24
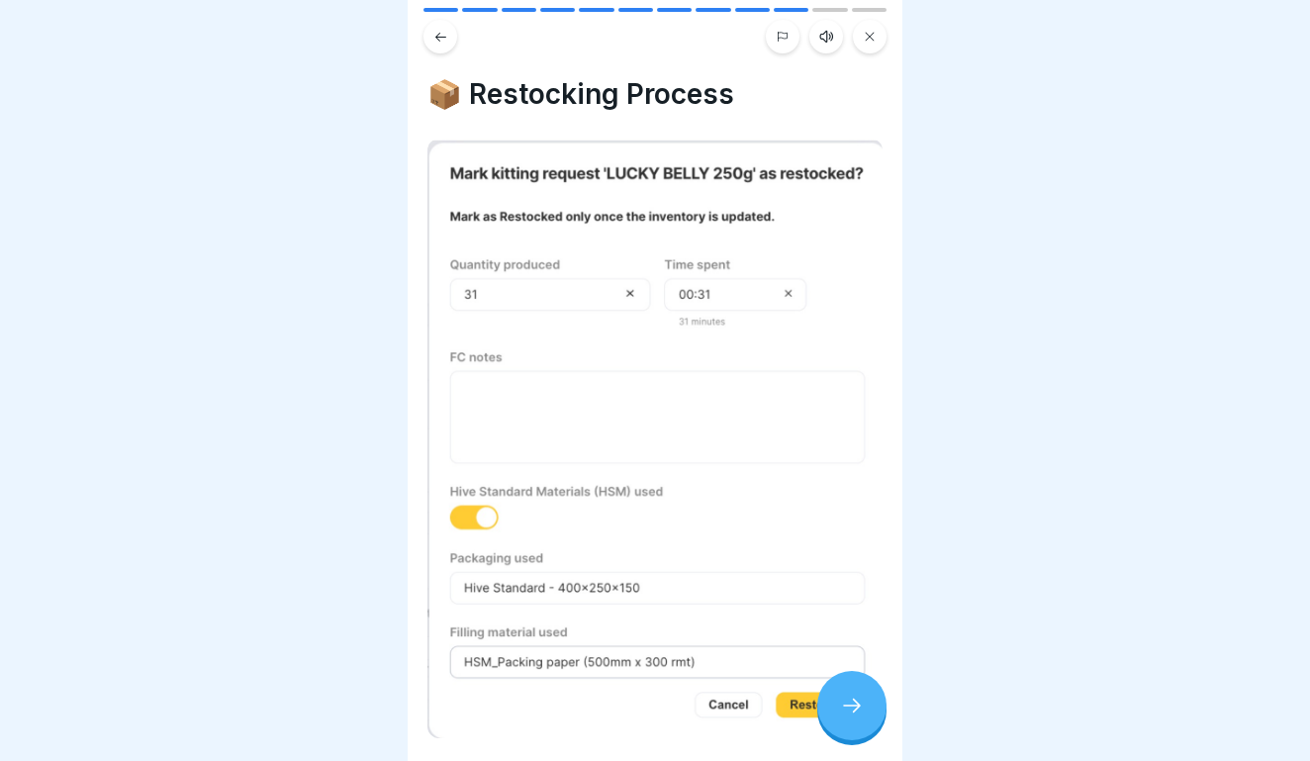
click at [840, 702] on icon at bounding box center [852, 706] width 24 height 24
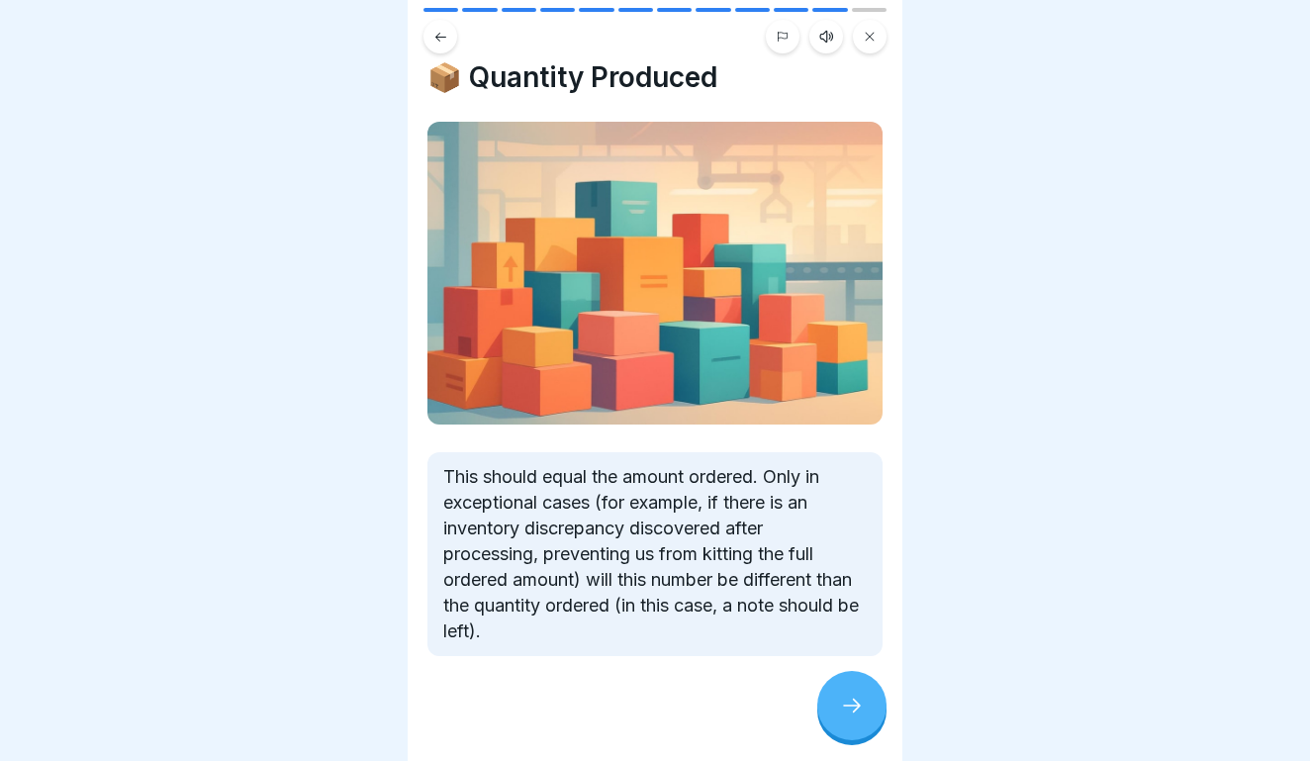
scroll to position [25, 0]
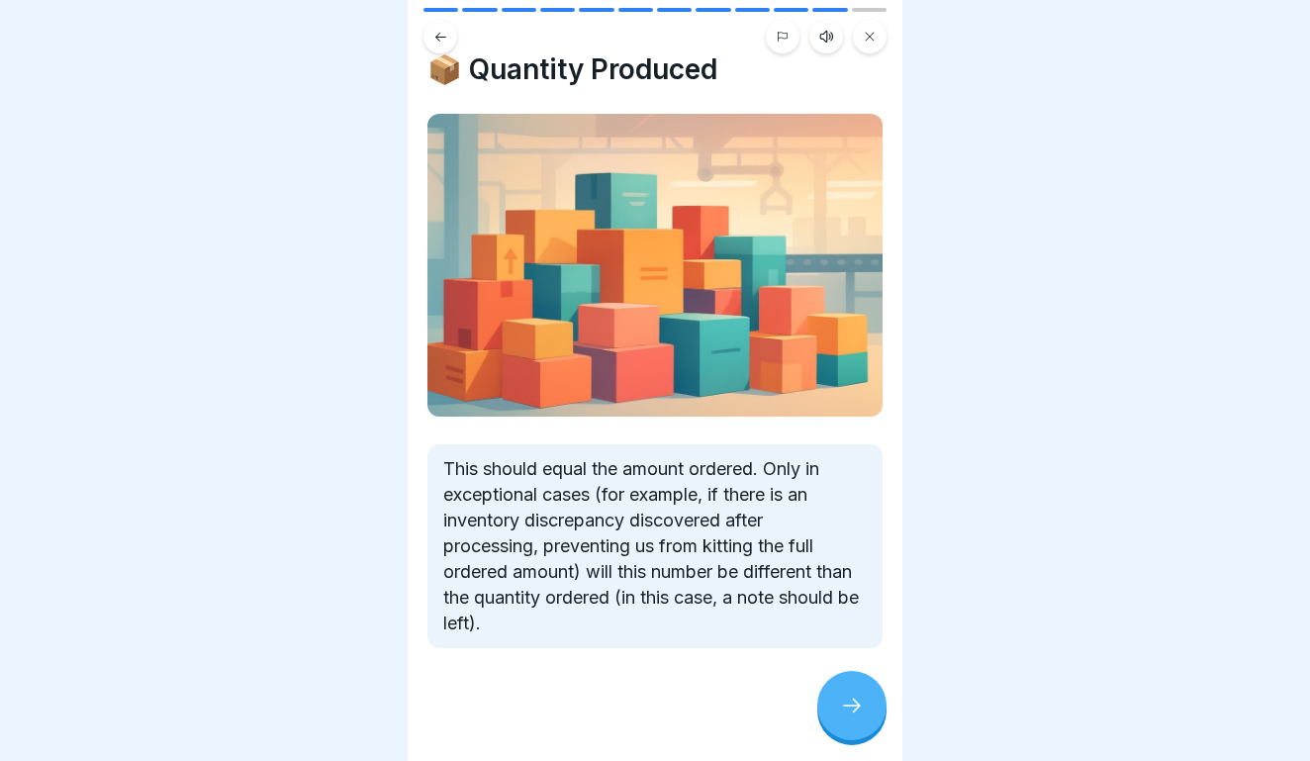
click at [852, 708] on icon at bounding box center [852, 706] width 24 height 24
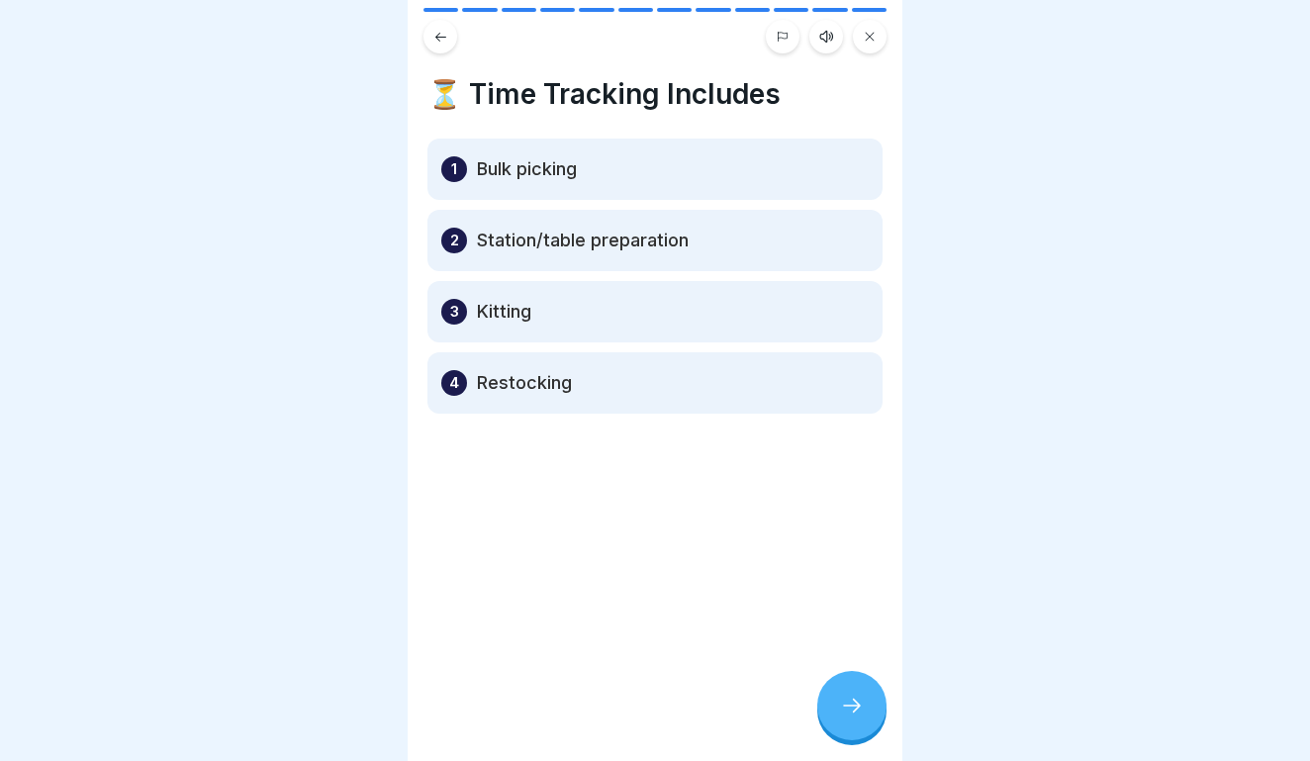
click at [852, 708] on icon at bounding box center [852, 706] width 24 height 24
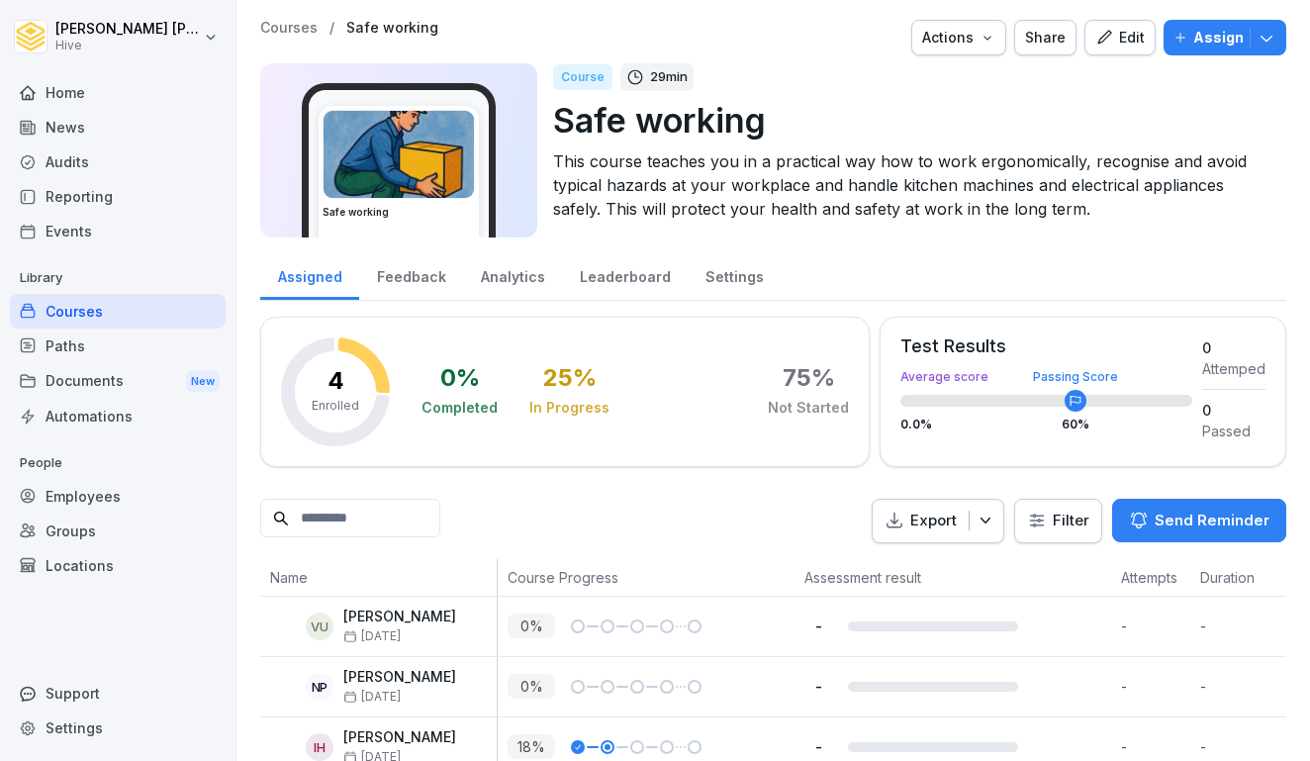
click at [432, 275] on div "Feedback" at bounding box center [411, 274] width 104 height 50
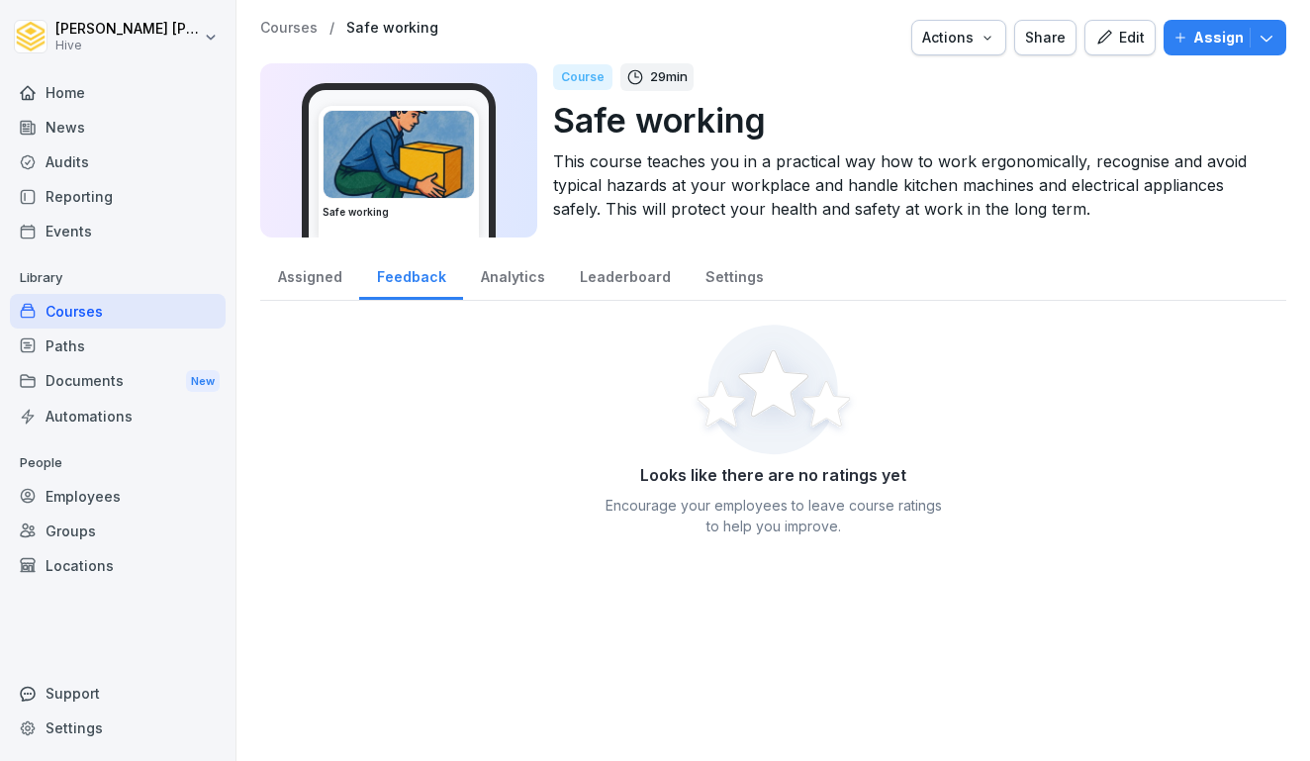
click at [291, 275] on div "Assigned" at bounding box center [309, 274] width 99 height 50
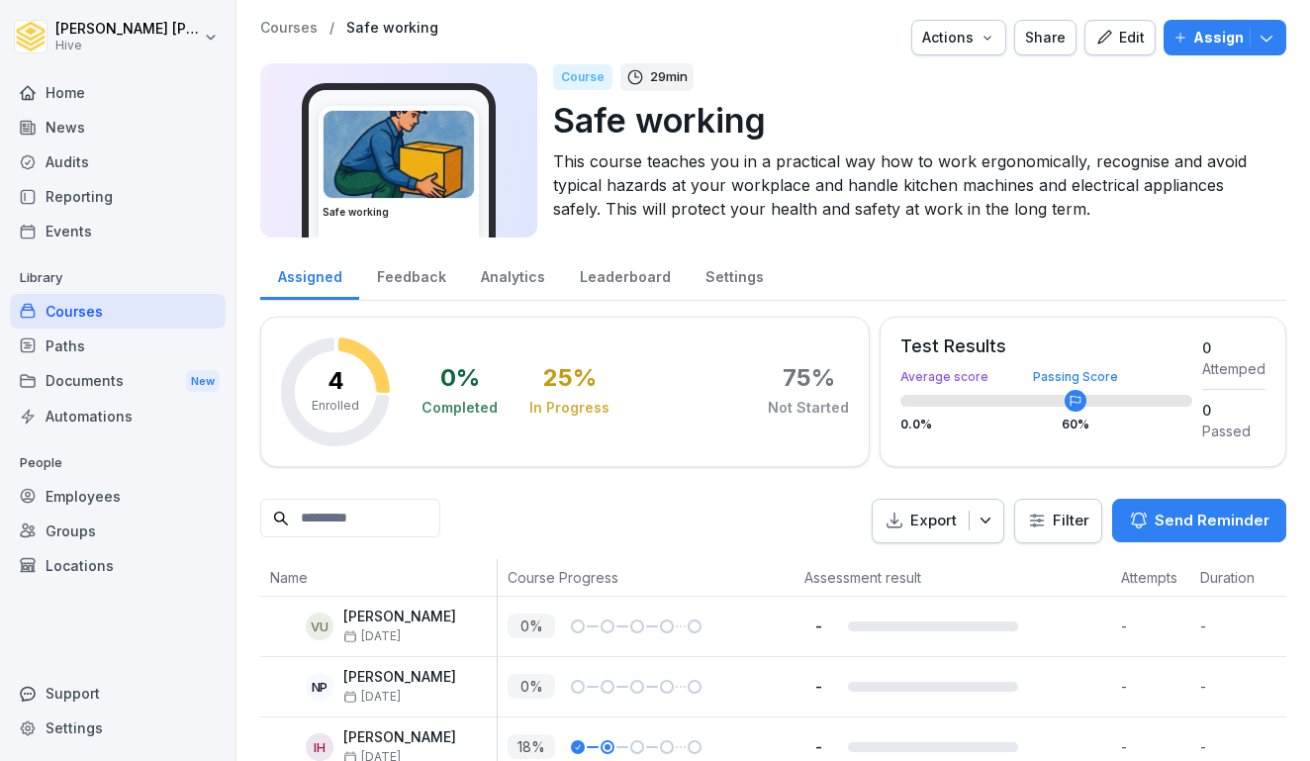
click at [71, 92] on div "Home" at bounding box center [118, 92] width 216 height 35
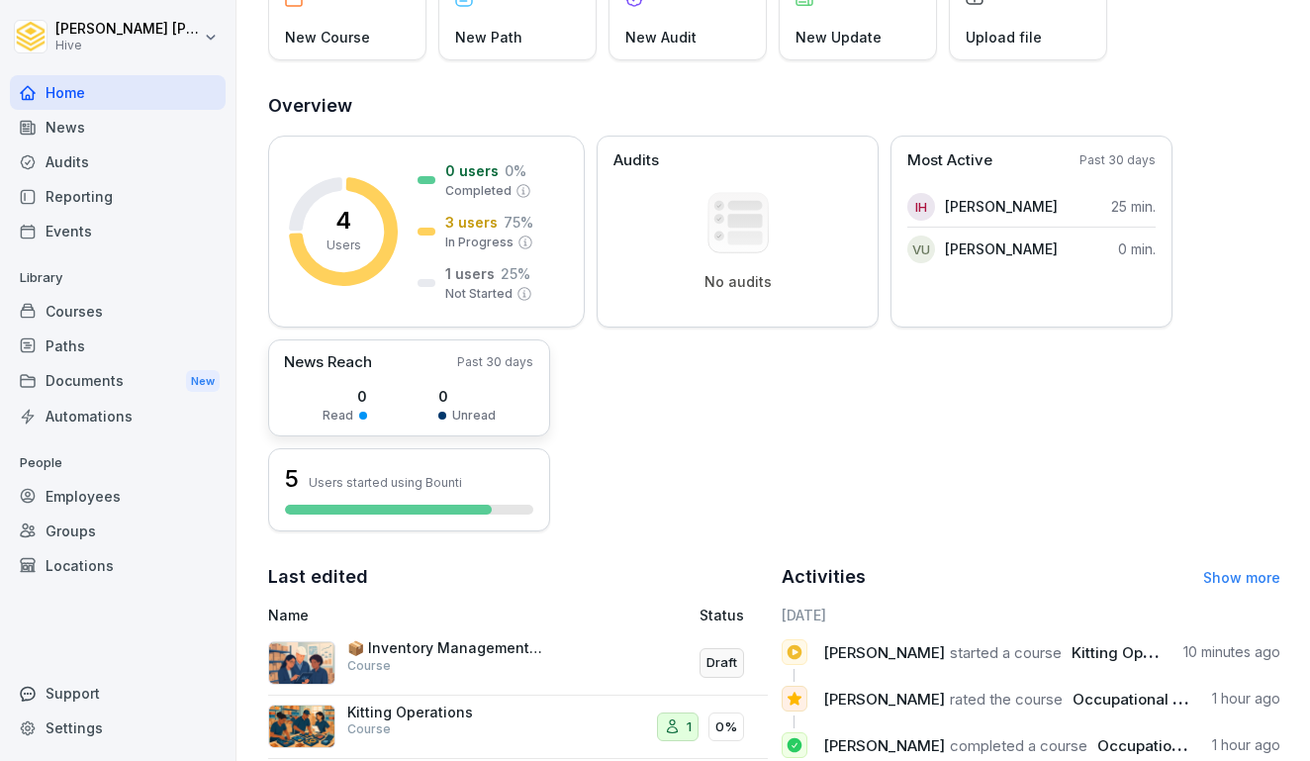
scroll to position [75, 0]
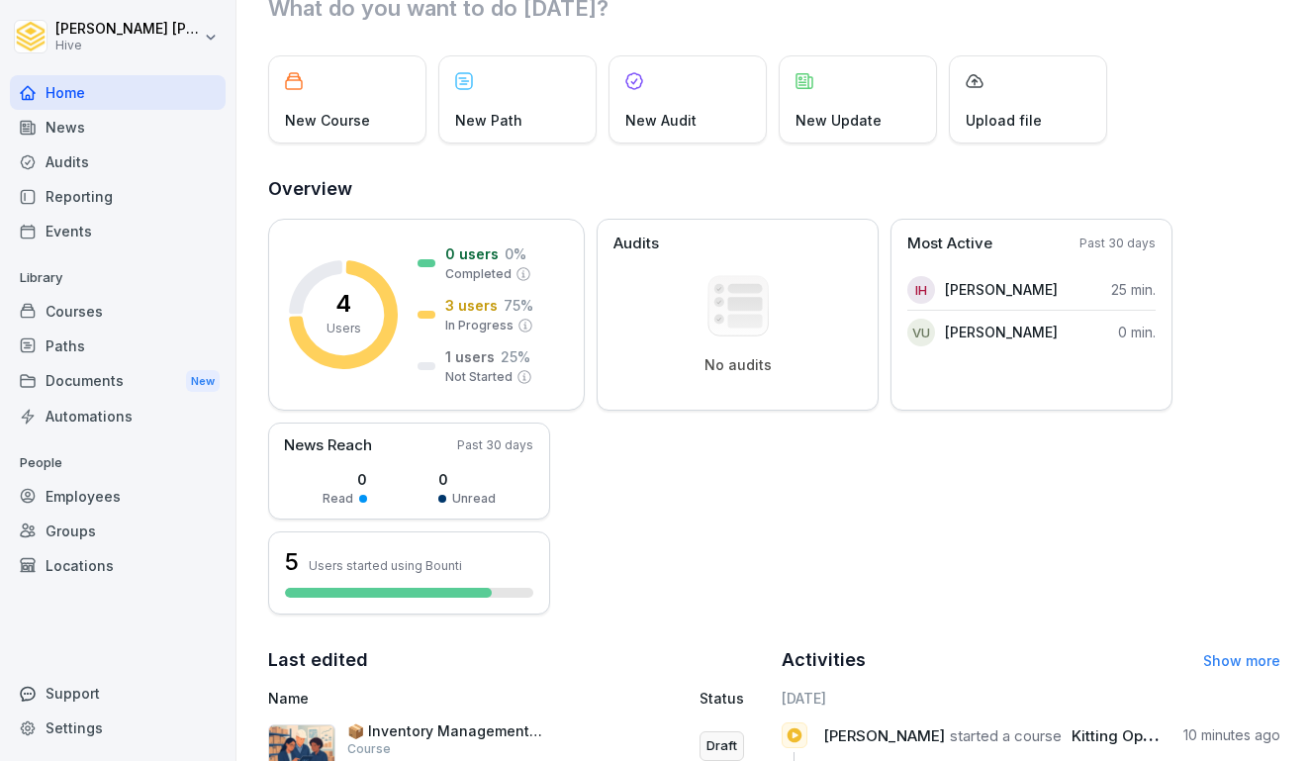
click at [121, 374] on div "Documents New" at bounding box center [118, 381] width 216 height 37
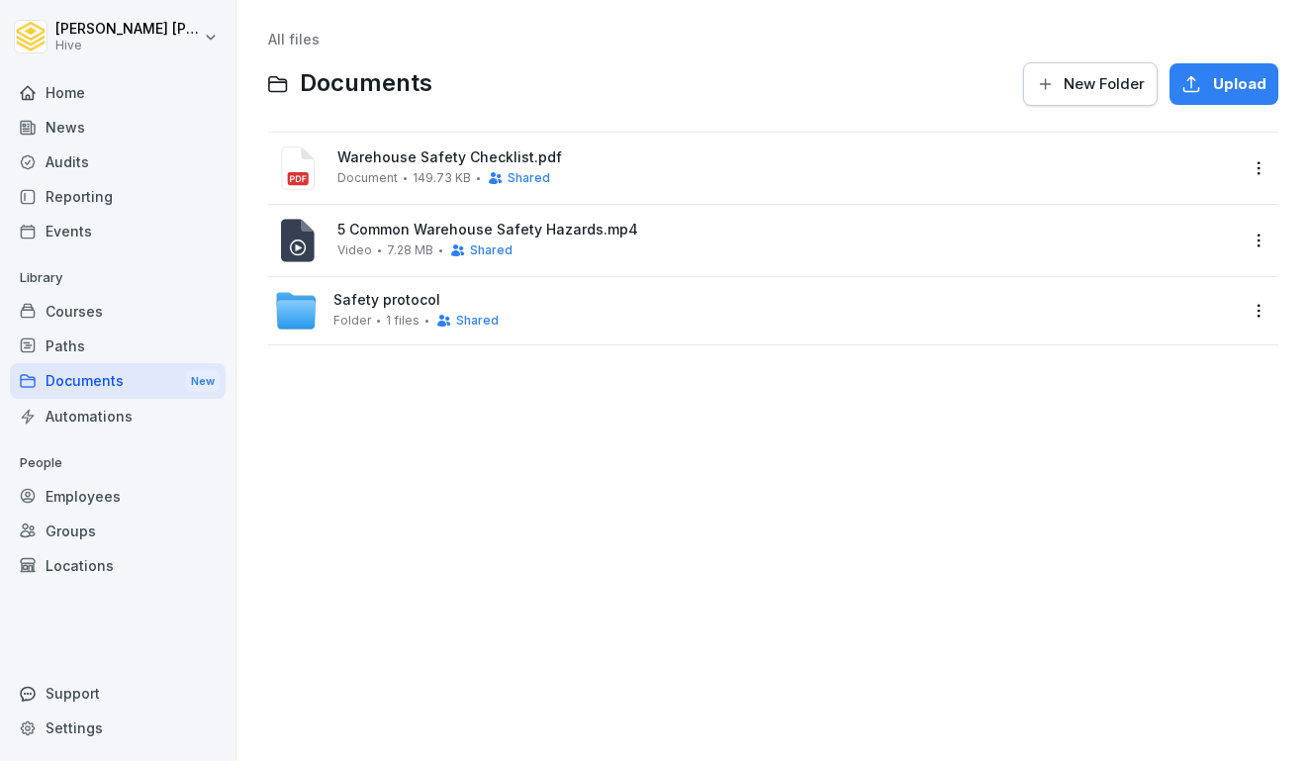
click at [401, 157] on span "Warehouse Safety Checklist.pdf" at bounding box center [787, 157] width 900 height 17
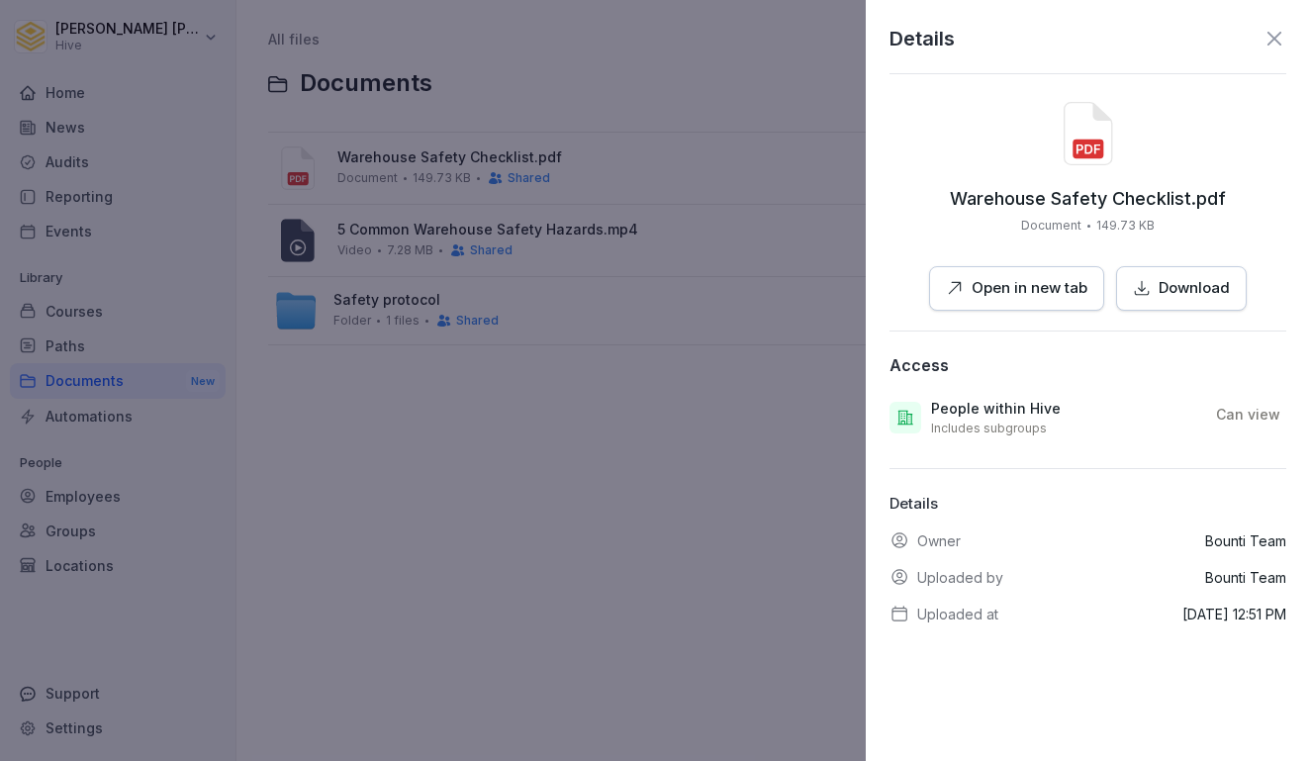
click at [990, 279] on p "Open in new tab" at bounding box center [1030, 288] width 116 height 23
click at [179, 261] on div at bounding box center [655, 380] width 1310 height 761
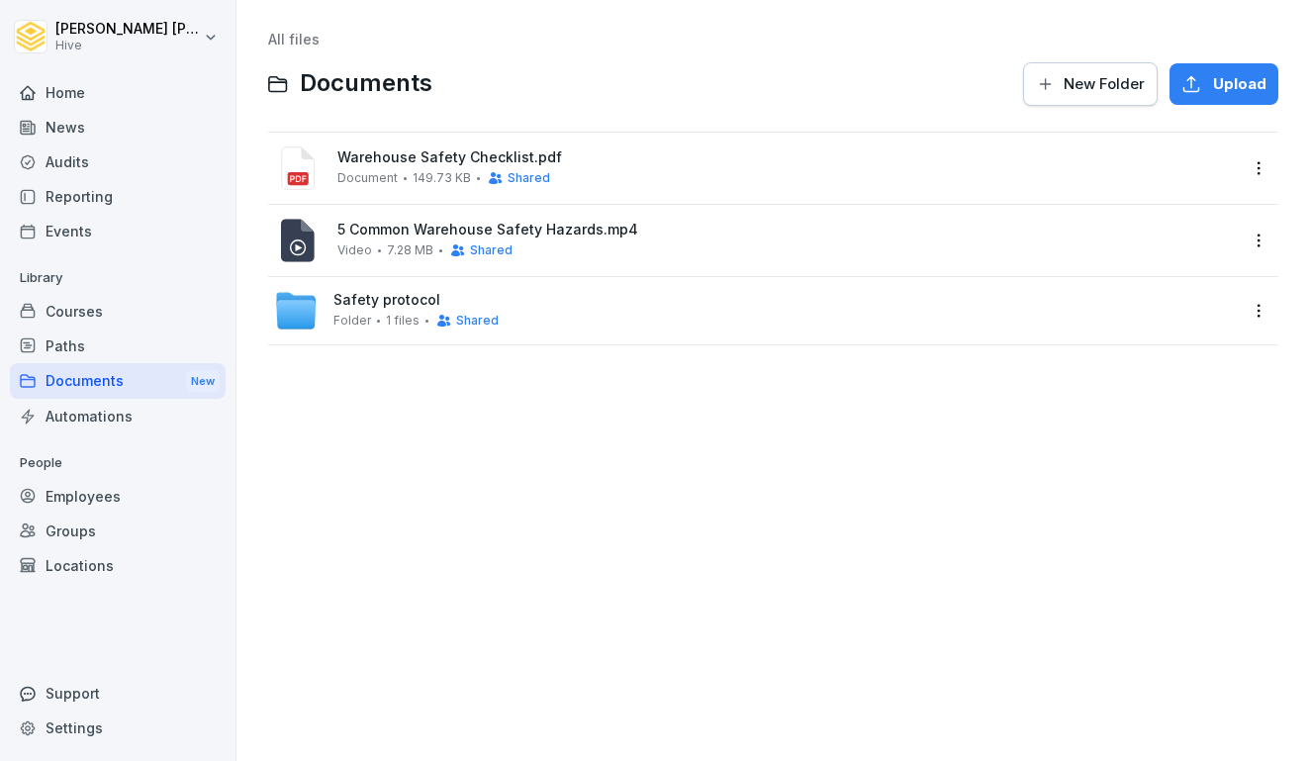
click at [143, 307] on div "Courses" at bounding box center [118, 311] width 216 height 35
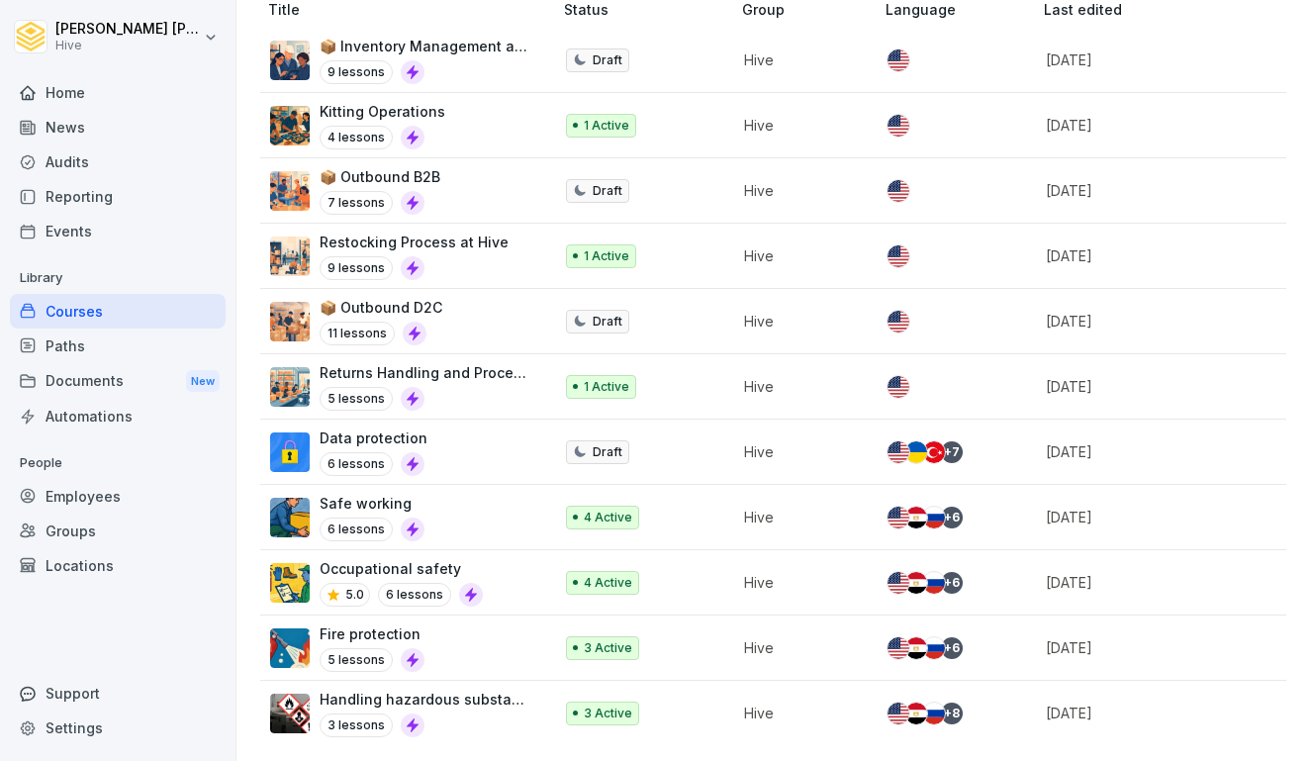
scroll to position [510, 0]
click at [372, 507] on p "Safe working" at bounding box center [372, 503] width 105 height 21
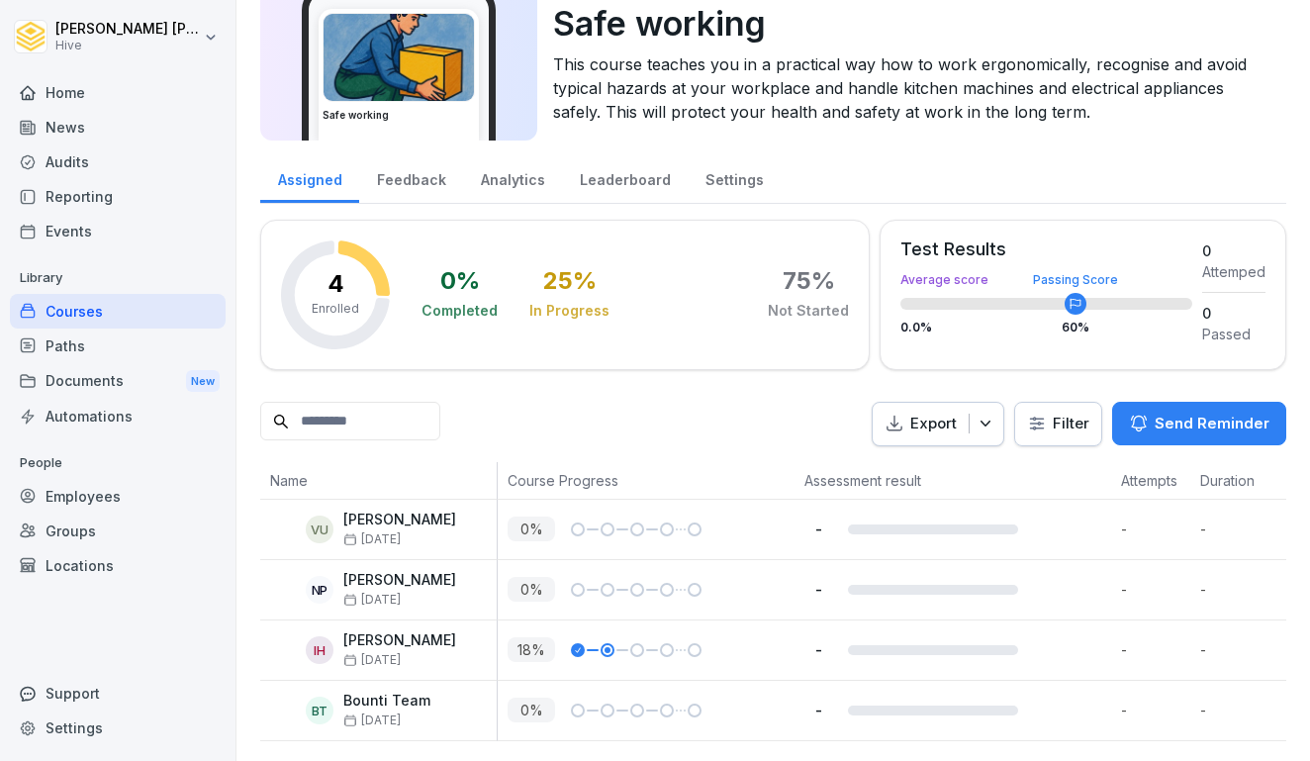
scroll to position [96, 0]
click at [618, 655] on div at bounding box center [631, 651] width 28 height 14
